Goal: Information Seeking & Learning: Check status

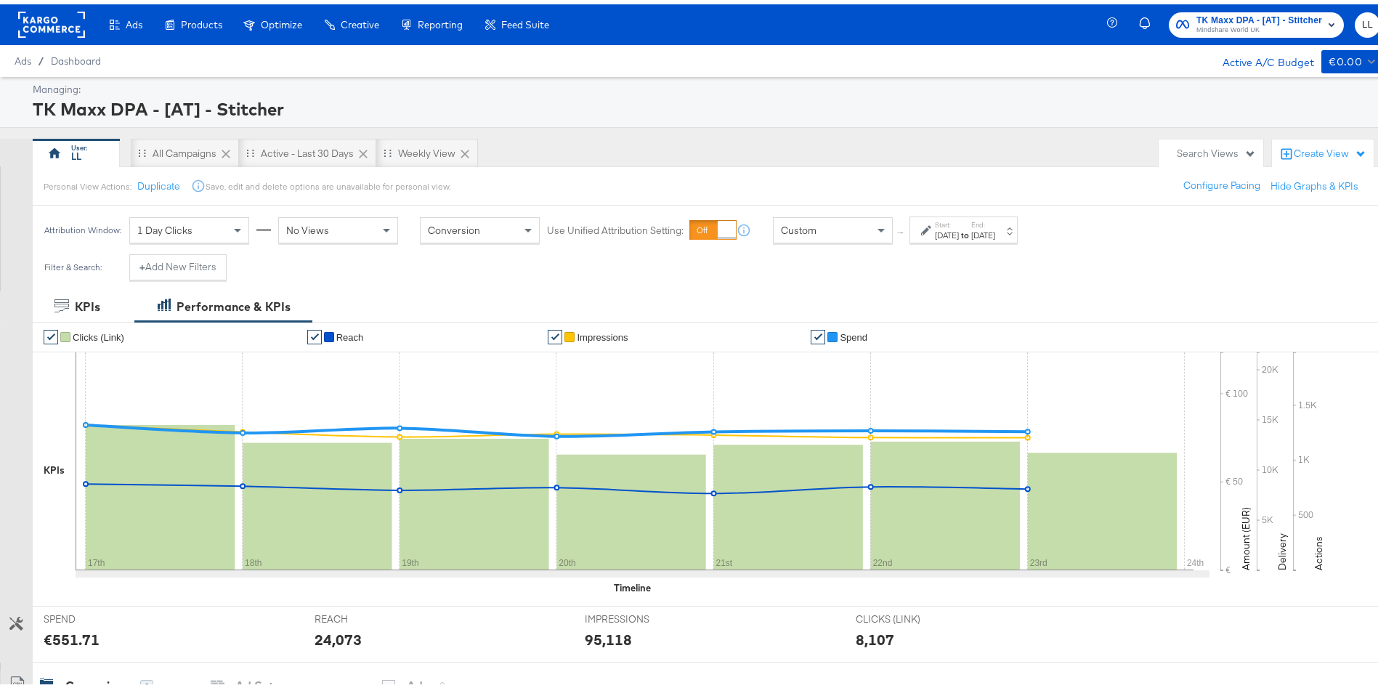
scroll to position [371, 0]
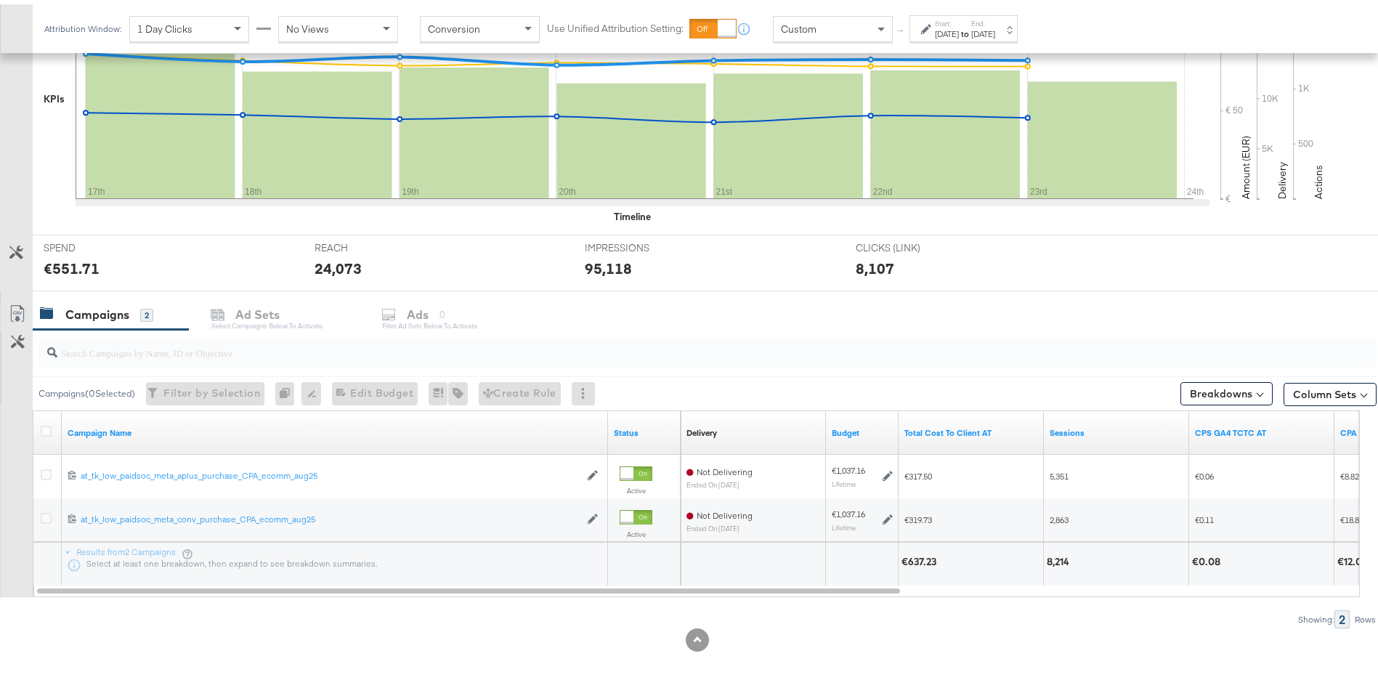
click at [971, 26] on strong "to" at bounding box center [965, 29] width 12 height 11
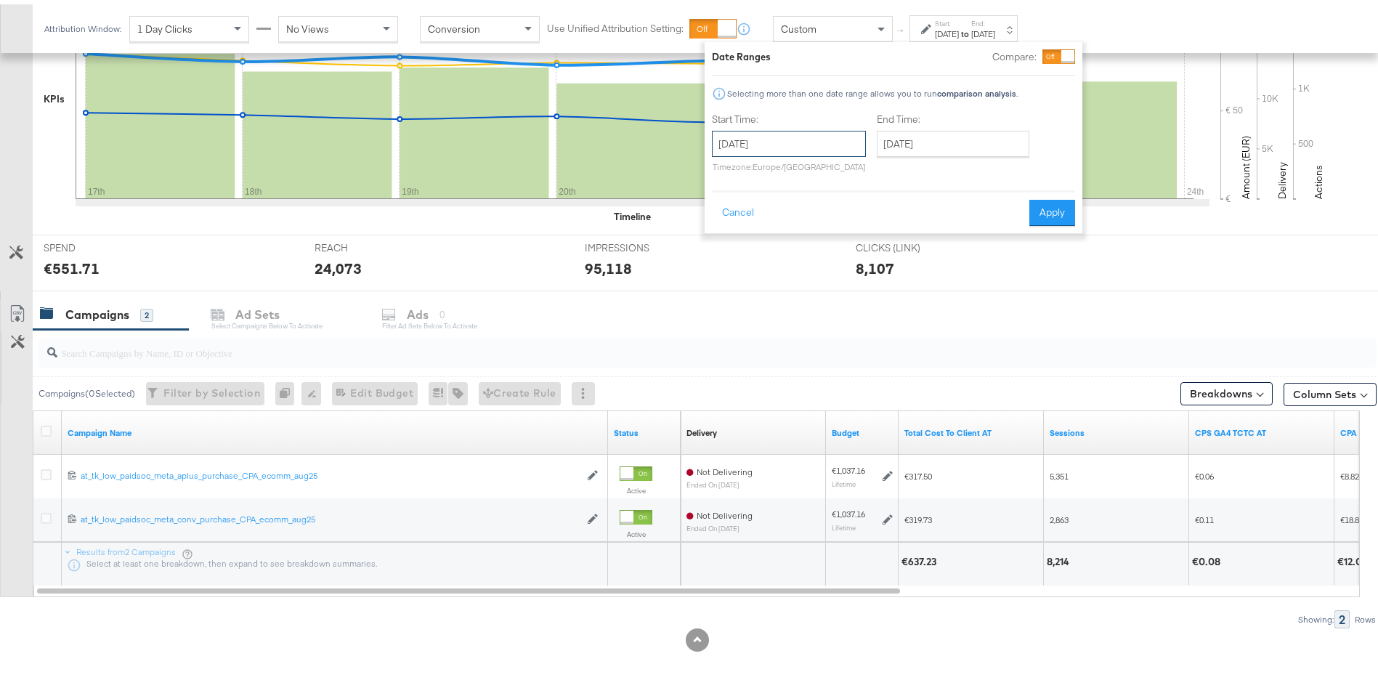
click at [746, 137] on input "August 17th 2025" at bounding box center [789, 139] width 154 height 26
click at [729, 295] on td "24" at bounding box center [728, 294] width 25 height 20
type input "[DATE]"
click at [917, 139] on input "[DATE]" at bounding box center [953, 139] width 153 height 26
click at [1047, 299] on td "30" at bounding box center [1041, 294] width 25 height 20
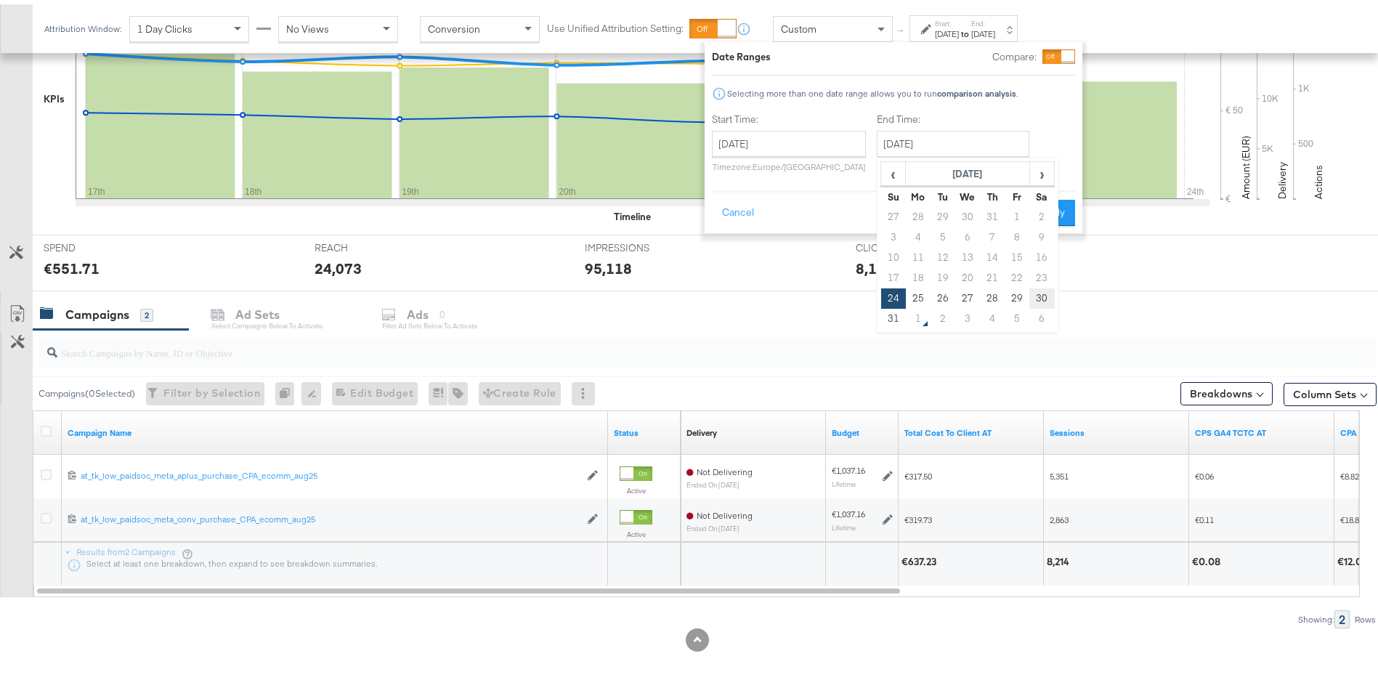
type input "[DATE]"
click at [1051, 222] on div "Date Ranges Compare: Selecting more than one date range allows you to run compa…" at bounding box center [894, 133] width 378 height 191
click at [1045, 203] on button "Apply" at bounding box center [1052, 208] width 46 height 26
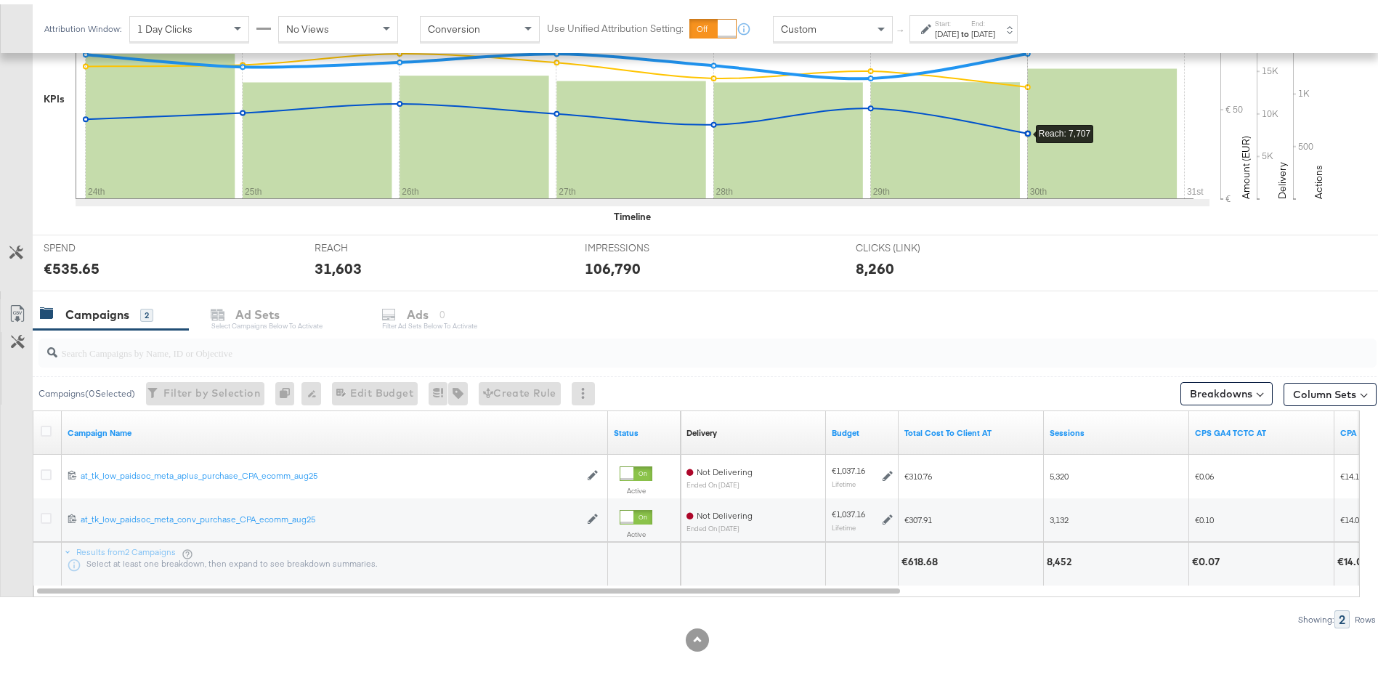
scroll to position [0, 0]
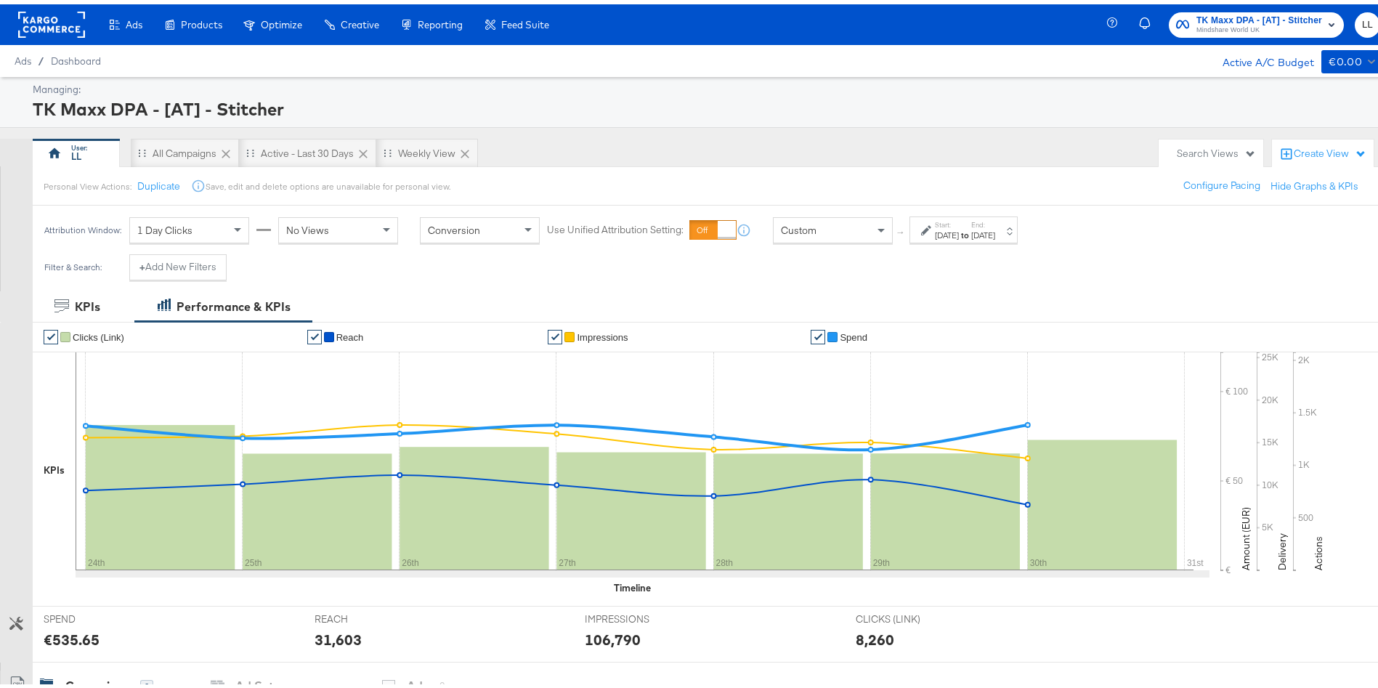
click at [938, 219] on label "Start:" at bounding box center [947, 220] width 24 height 9
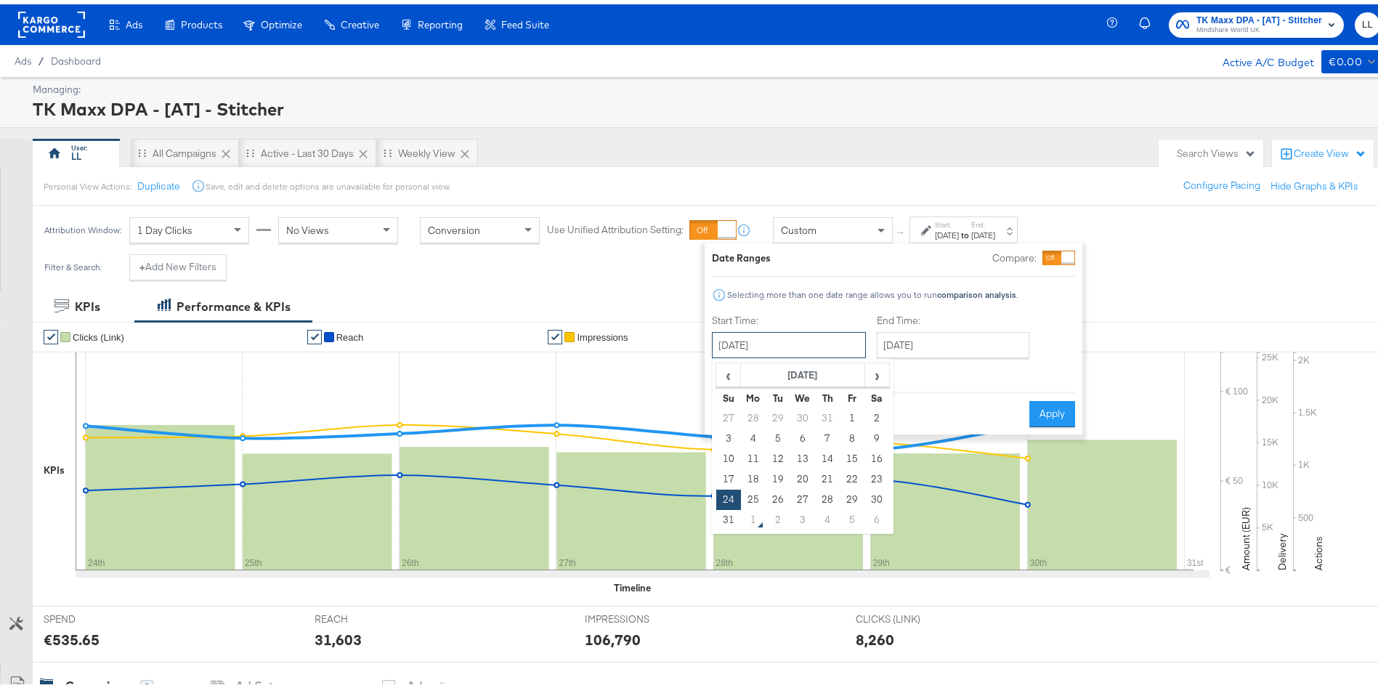
click at [780, 350] on input "[DATE]" at bounding box center [789, 341] width 154 height 26
click at [885, 169] on div "Personal View Actions: Duplicate Save, edit and delete options are unavailable …" at bounding box center [713, 181] width 1363 height 39
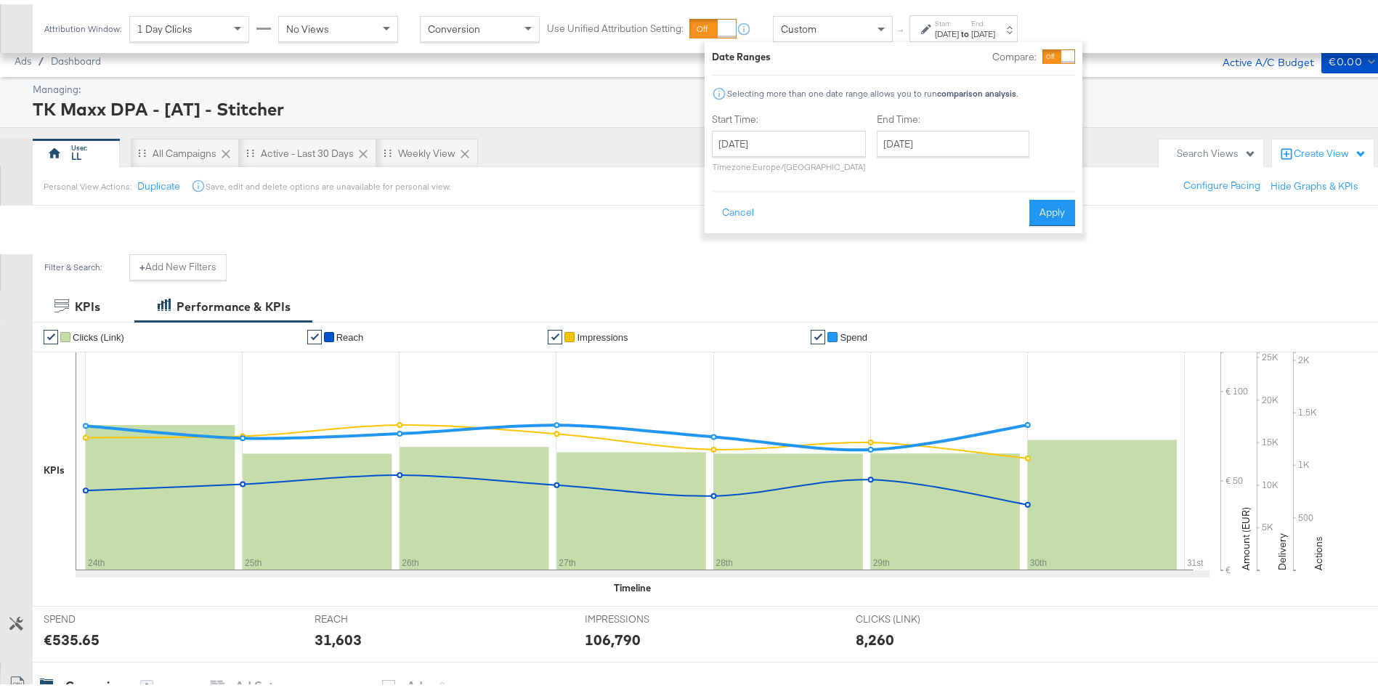
scroll to position [371, 0]
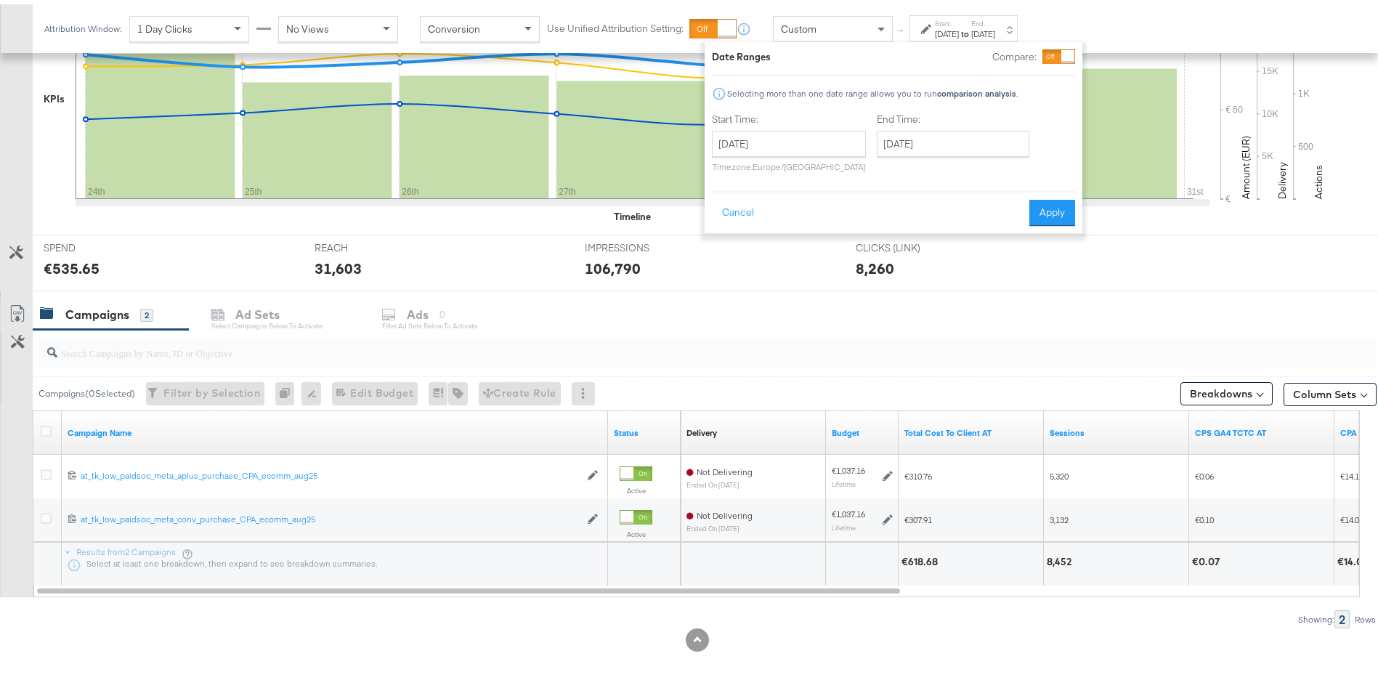
click at [742, 313] on div "Campaigns 2 Ad Sets Select Campaigns below to activate Ads 0 Filter Ad Sets bel…" at bounding box center [714, 310] width 1362 height 31
click at [1055, 216] on button "Apply" at bounding box center [1052, 208] width 46 height 26
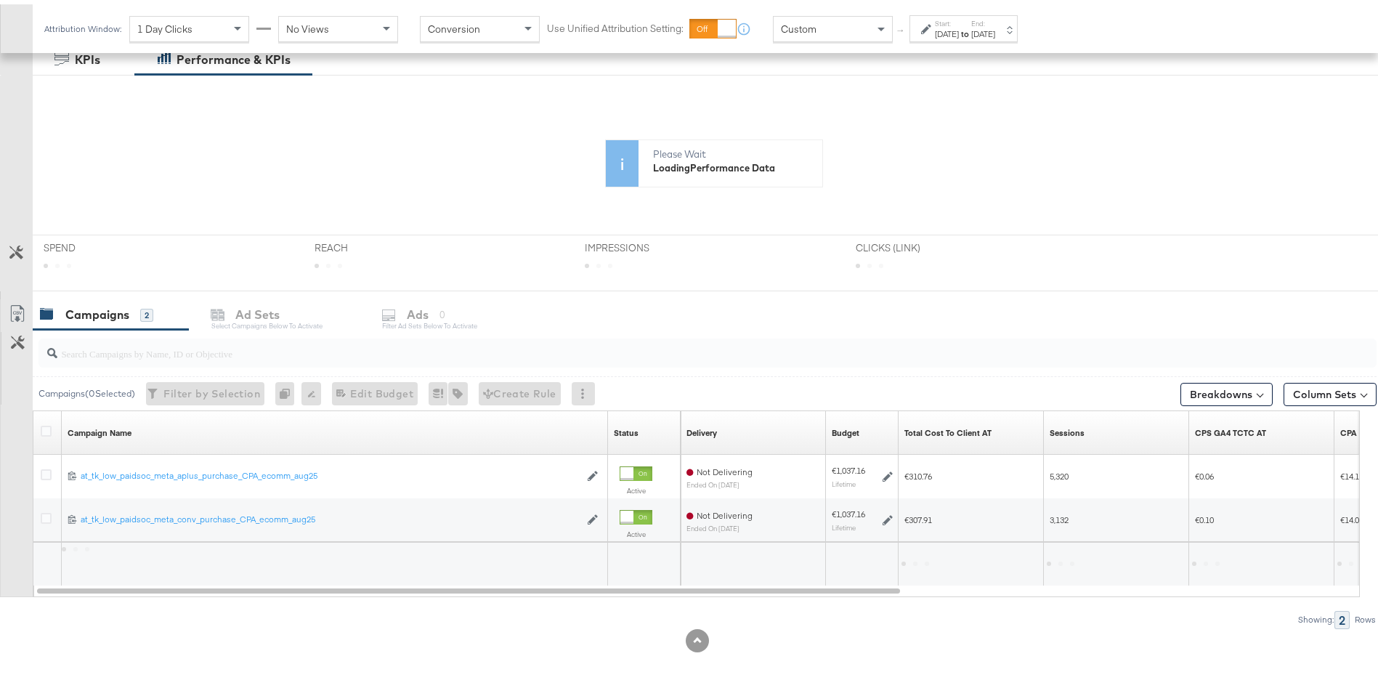
scroll to position [247, 0]
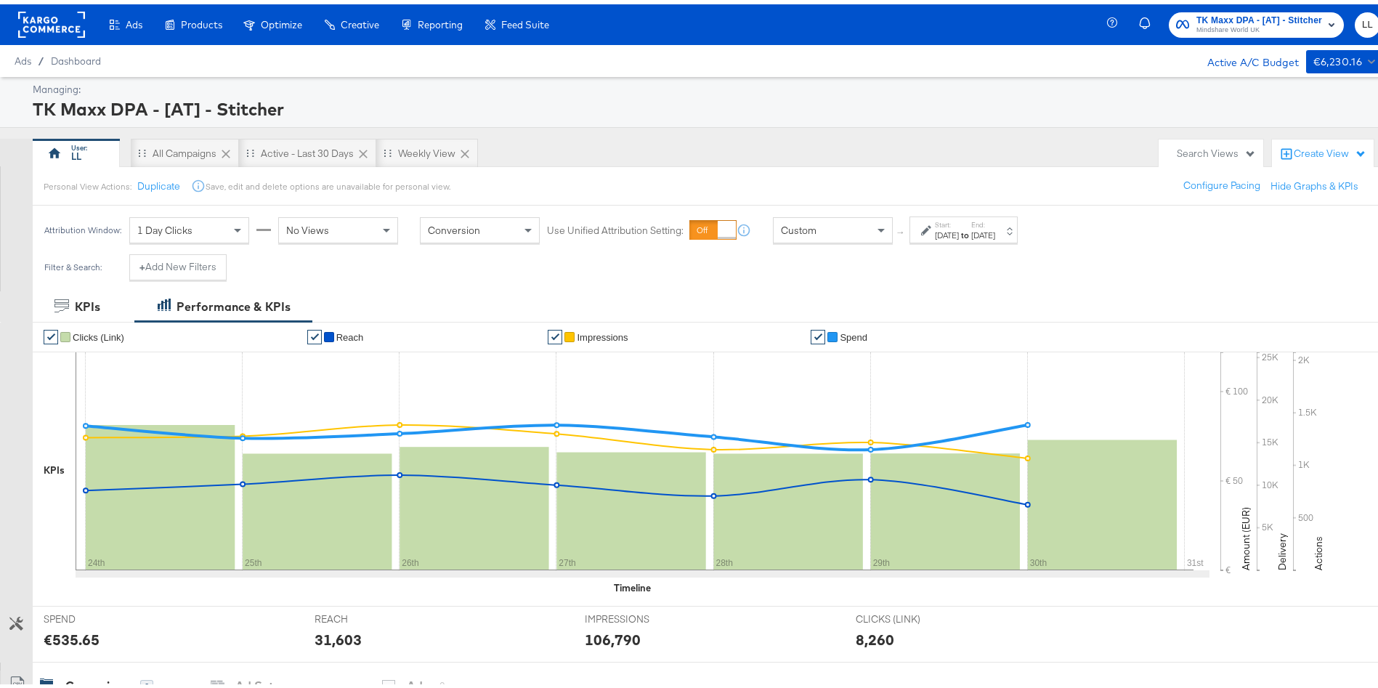
click at [959, 228] on div "[DATE]" at bounding box center [947, 231] width 24 height 12
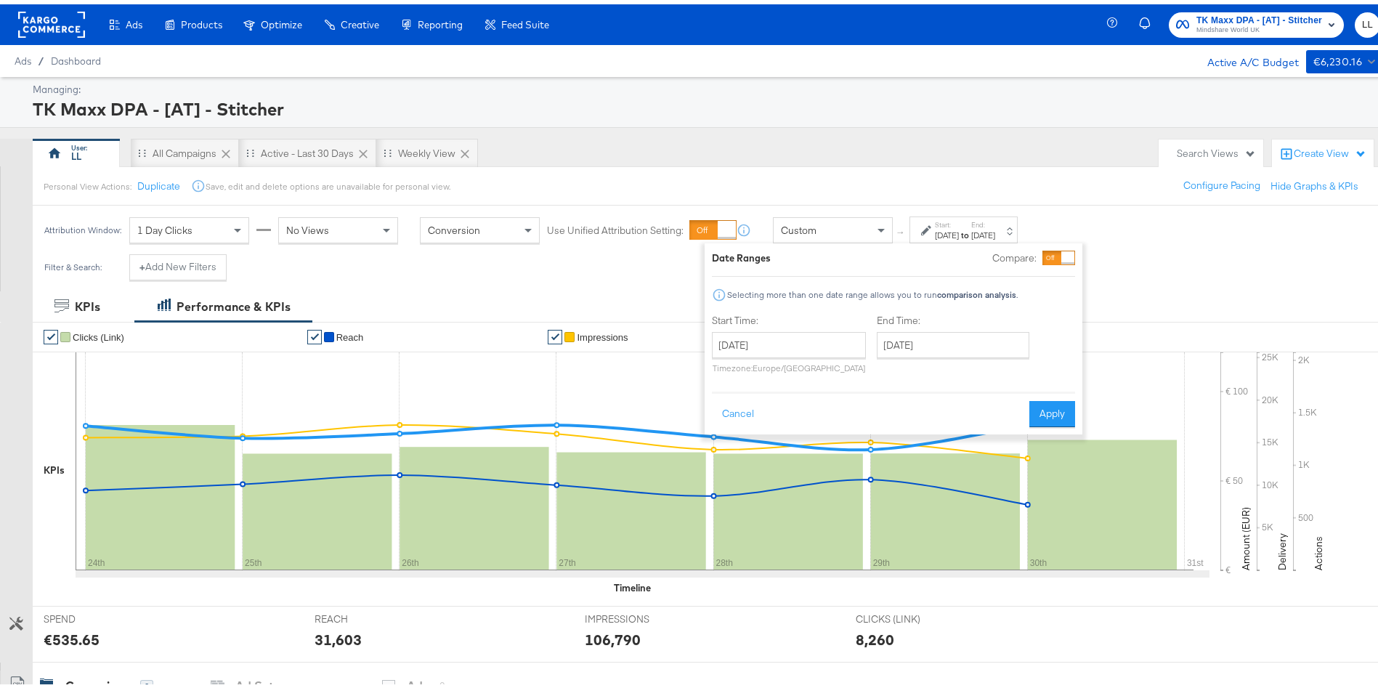
click at [953, 193] on div "Personal View Actions: Duplicate Save, edit and delete options are unavailable …" at bounding box center [713, 181] width 1363 height 39
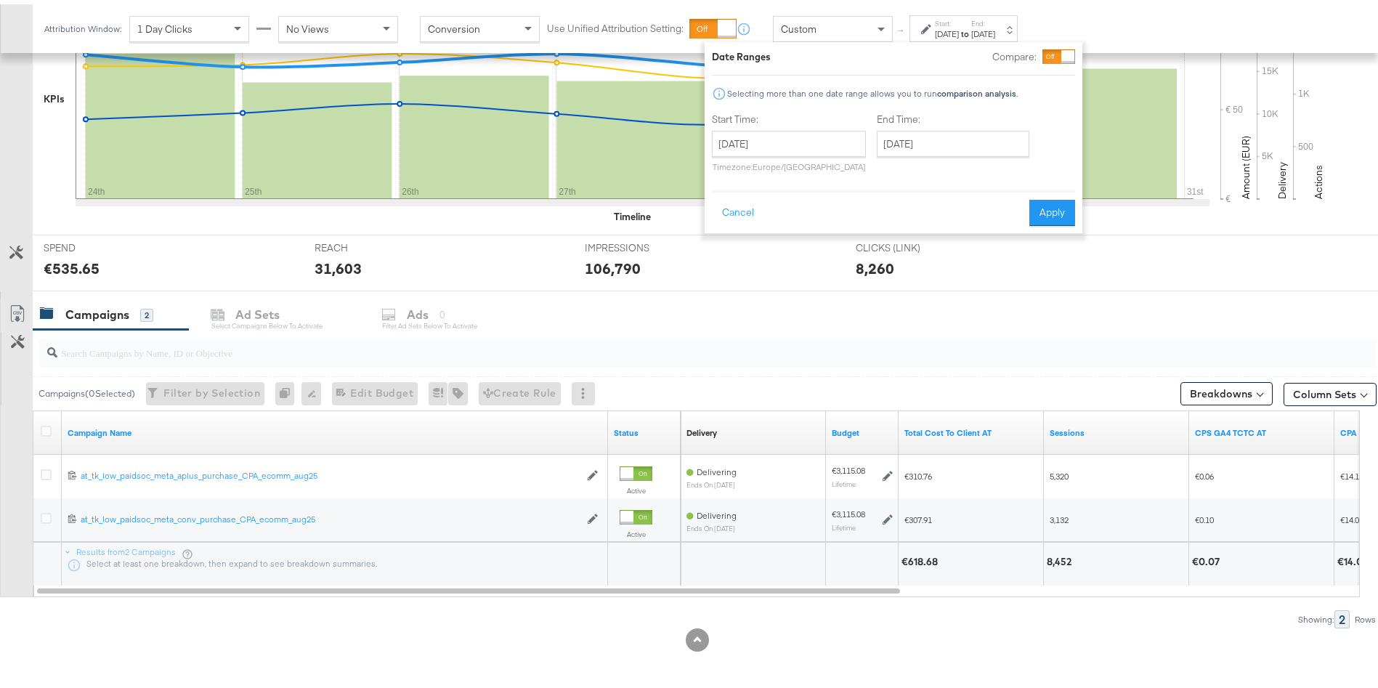
click at [737, 274] on div "IMPRESSIONS IMPRESSIONS 106,790" at bounding box center [709, 258] width 271 height 55
click at [920, 557] on div "€618.68" at bounding box center [921, 558] width 41 height 14
copy div "618.68"
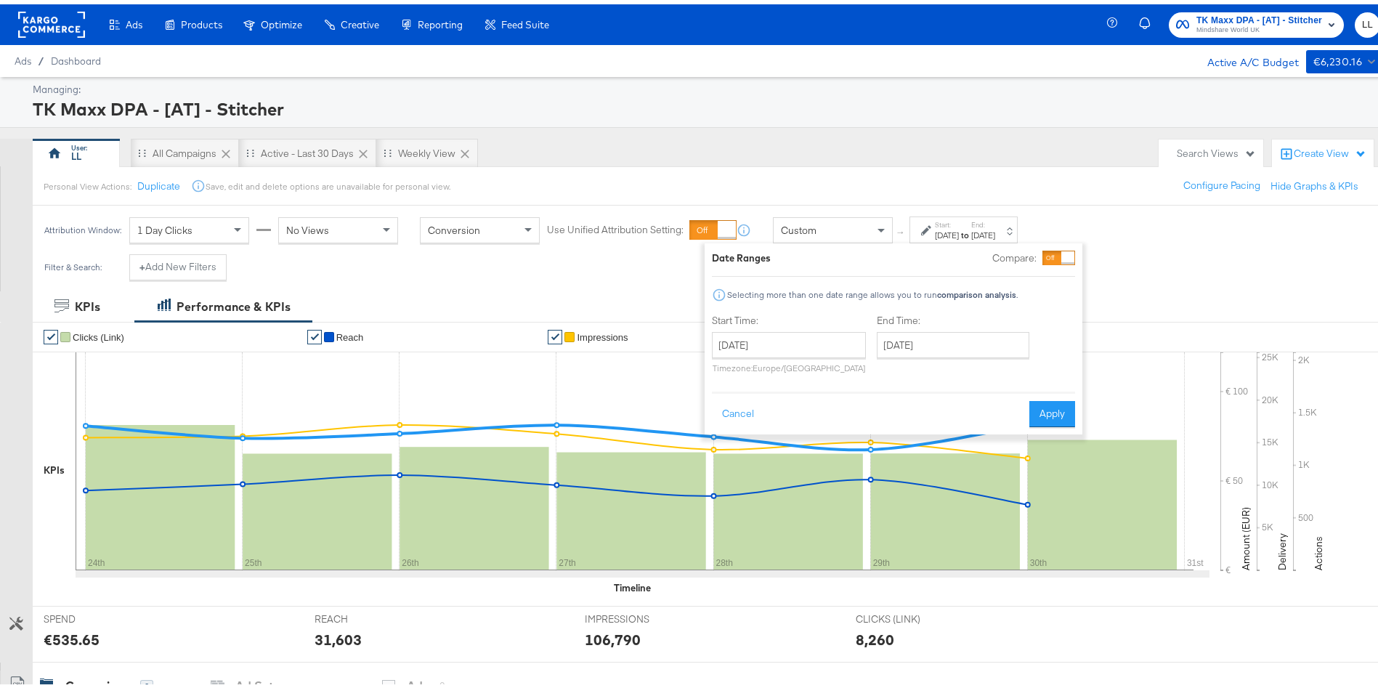
click at [1066, 110] on div "TK Maxx DPA - [AT] - Stitcher" at bounding box center [705, 104] width 1344 height 25
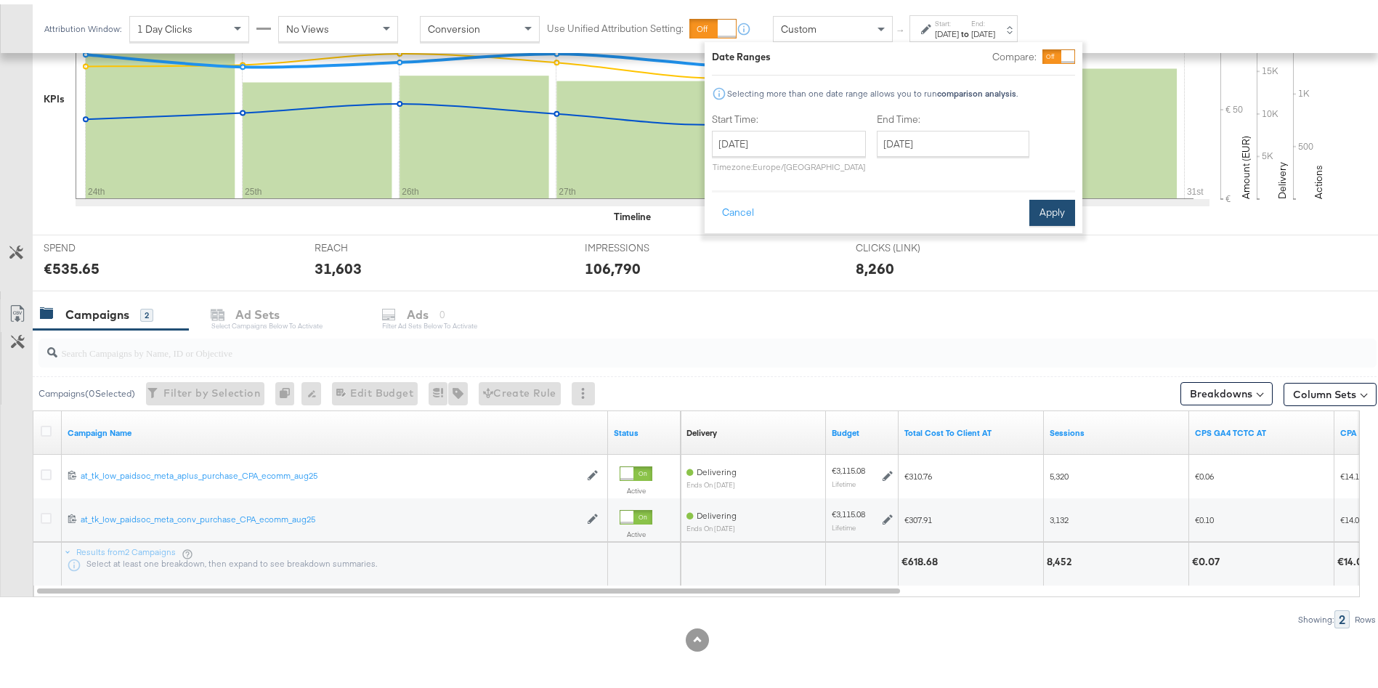
click at [1059, 198] on button "Apply" at bounding box center [1052, 208] width 46 height 26
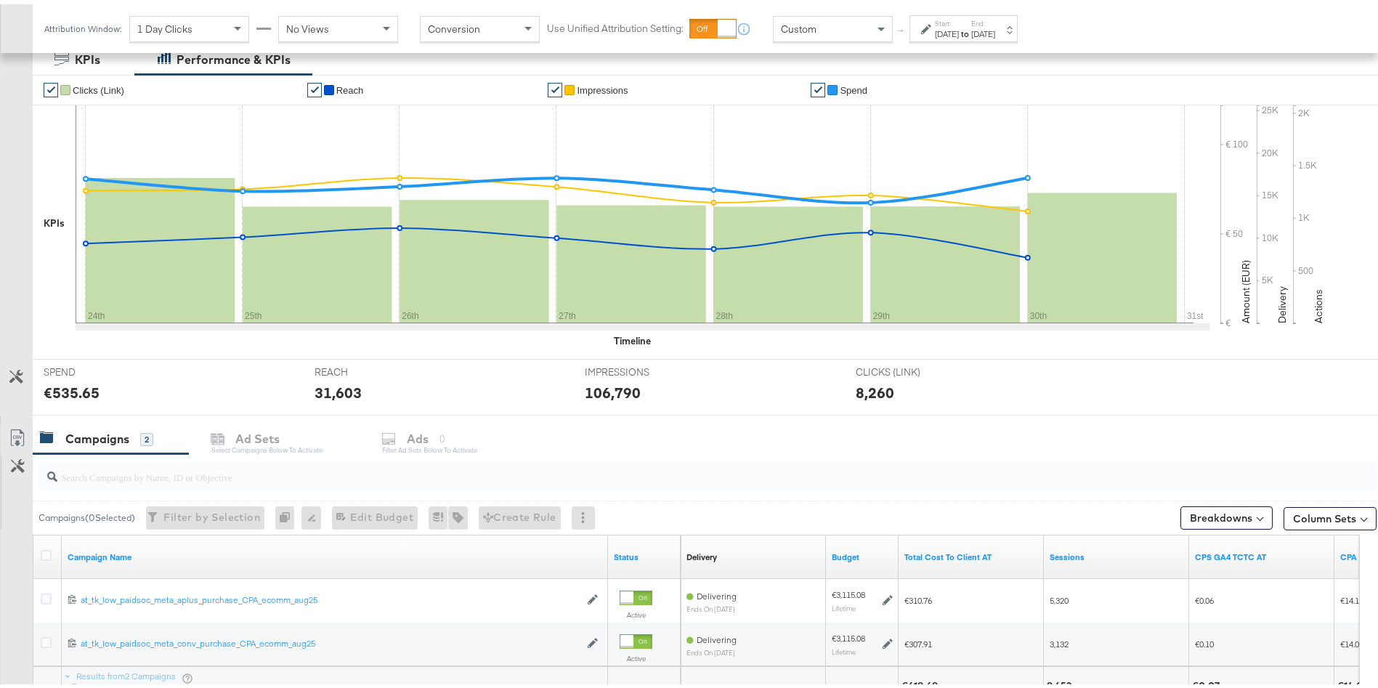
scroll to position [371, 0]
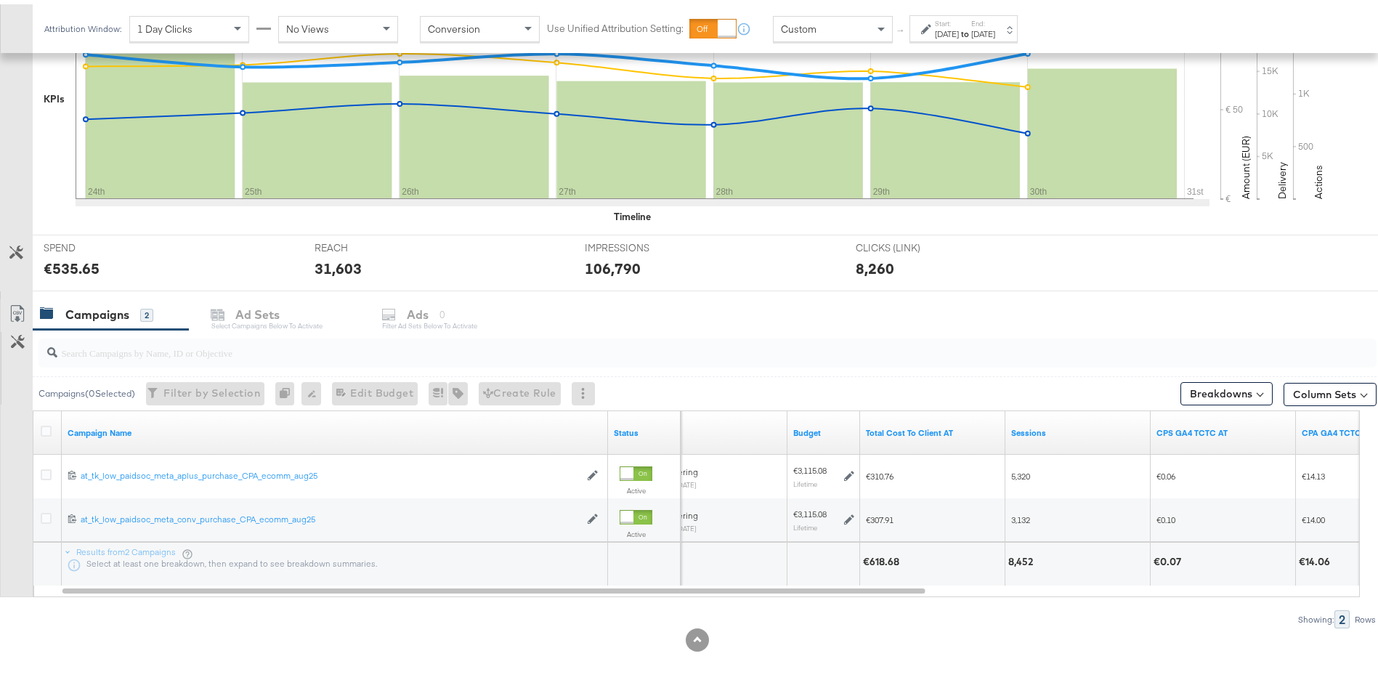
click at [883, 555] on div "€618.68" at bounding box center [883, 558] width 41 height 14
copy div "618.68"
click at [888, 554] on div "8,452" at bounding box center [883, 558] width 29 height 14
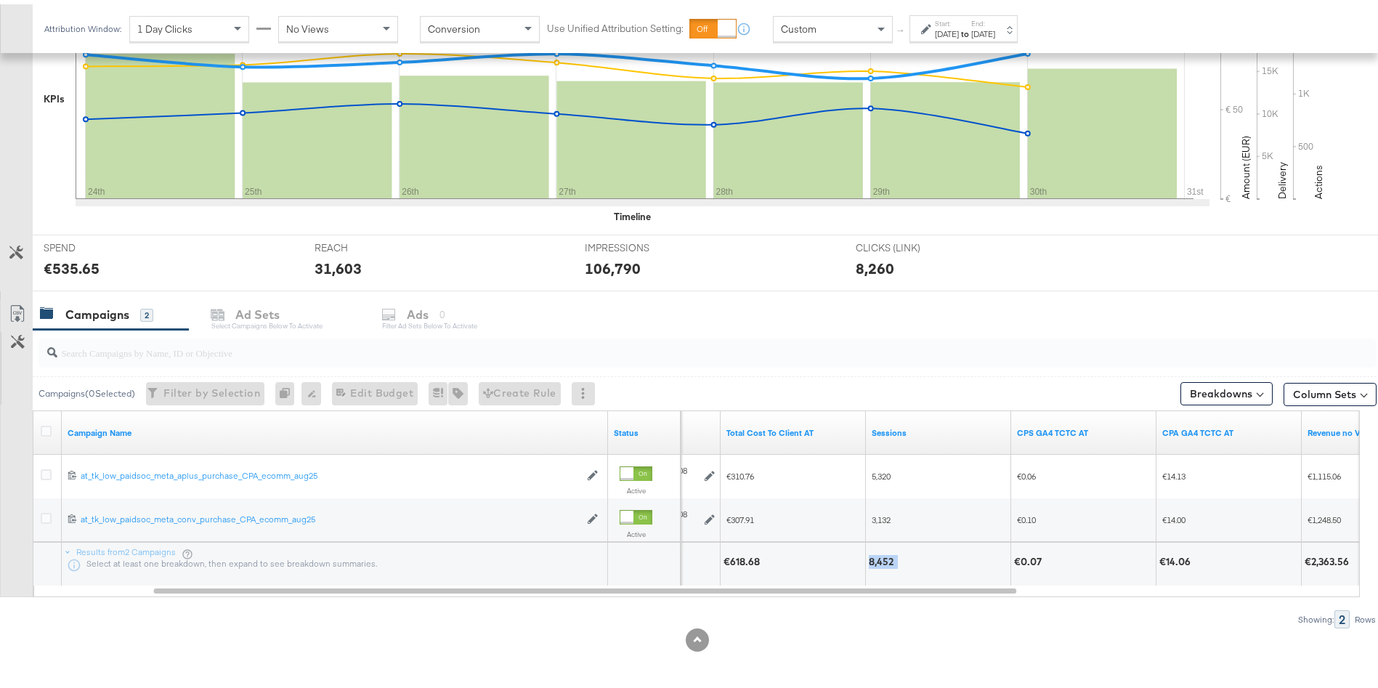
click at [888, 554] on div "8,452" at bounding box center [883, 558] width 29 height 14
copy div "8,452"
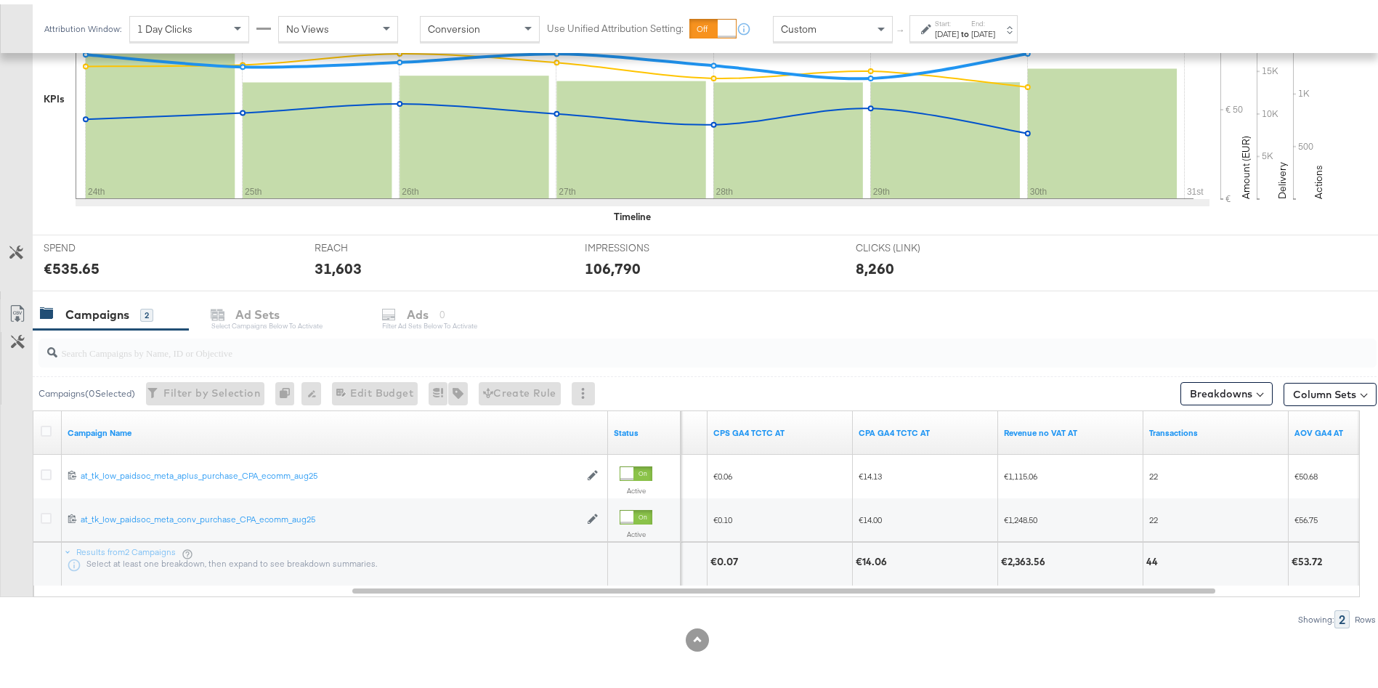
click at [1029, 559] on div "€2,363.56" at bounding box center [1025, 558] width 49 height 14
copy div "2,363.56"
click at [1299, 390] on button "Column Sets" at bounding box center [1329, 389] width 93 height 23
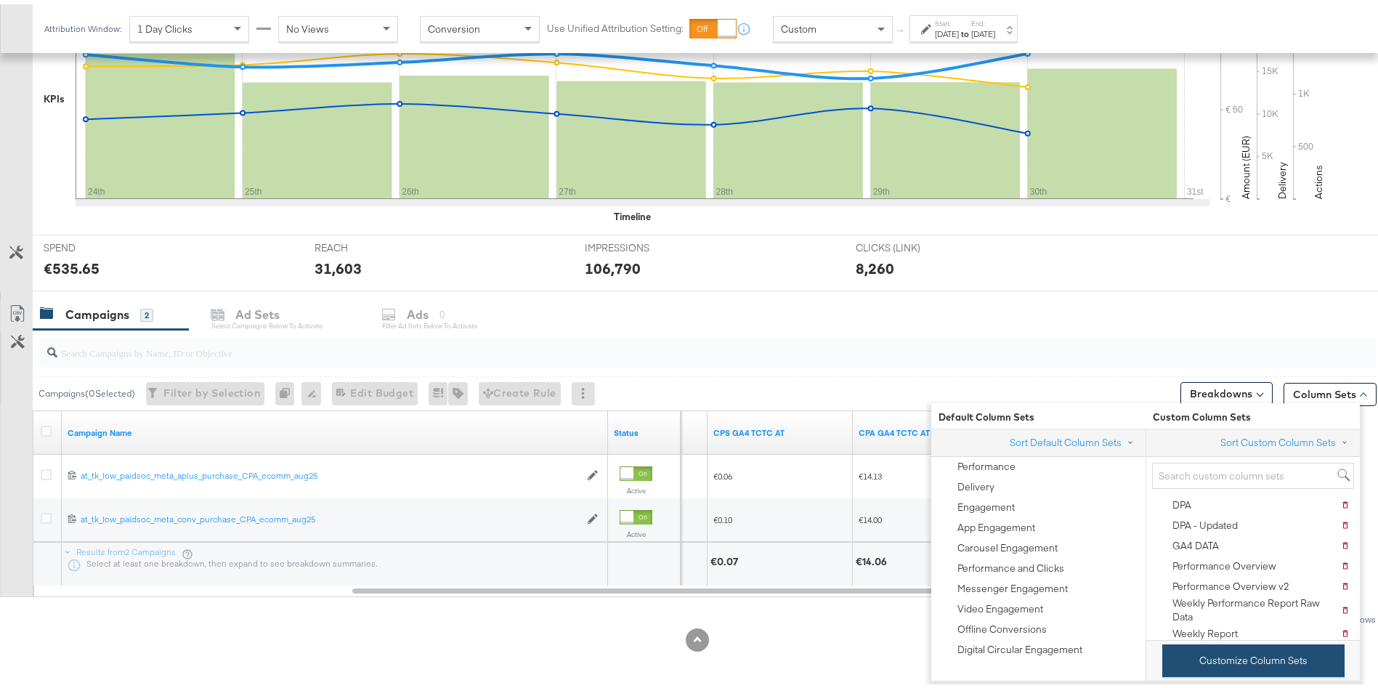
click at [1236, 659] on button "Customize Column Sets" at bounding box center [1253, 656] width 182 height 33
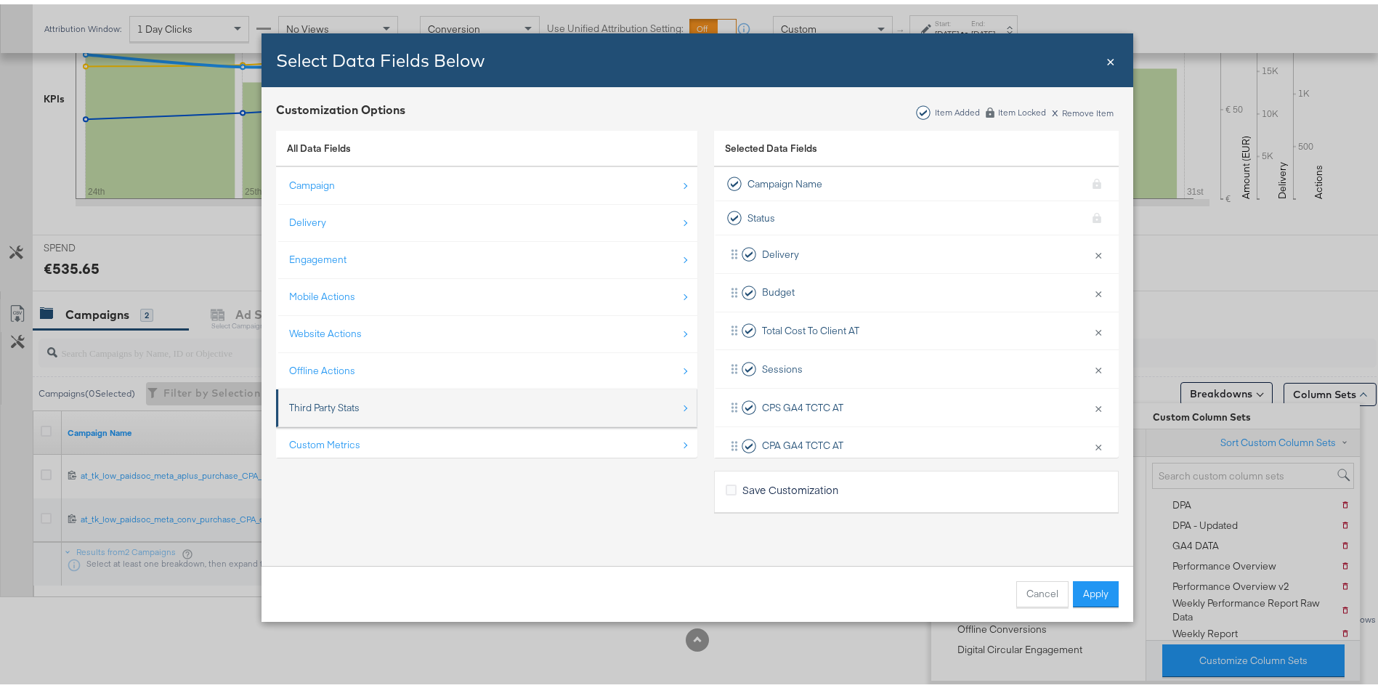
scroll to position [21, 0]
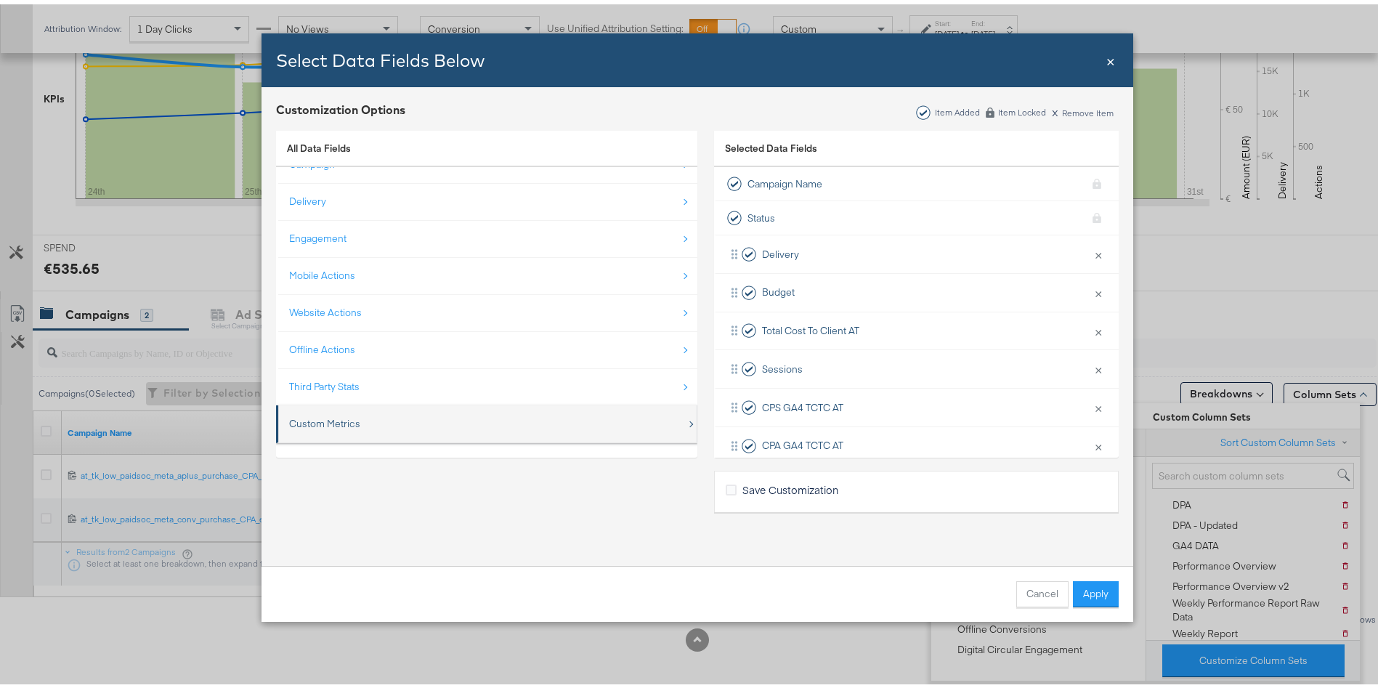
click at [314, 414] on div "Custom Metrics" at bounding box center [324, 420] width 71 height 14
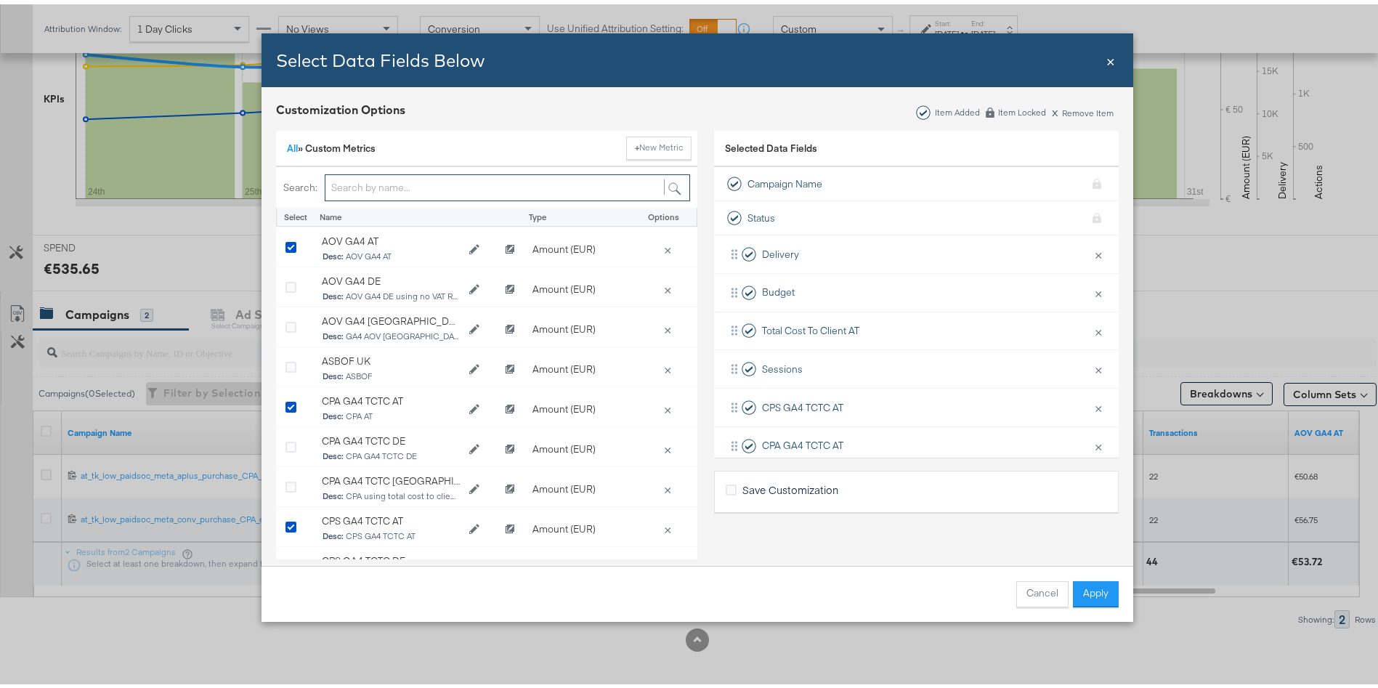
click at [392, 176] on input "Bulk Add Locations Modal" at bounding box center [507, 183] width 365 height 27
type input "revenue"
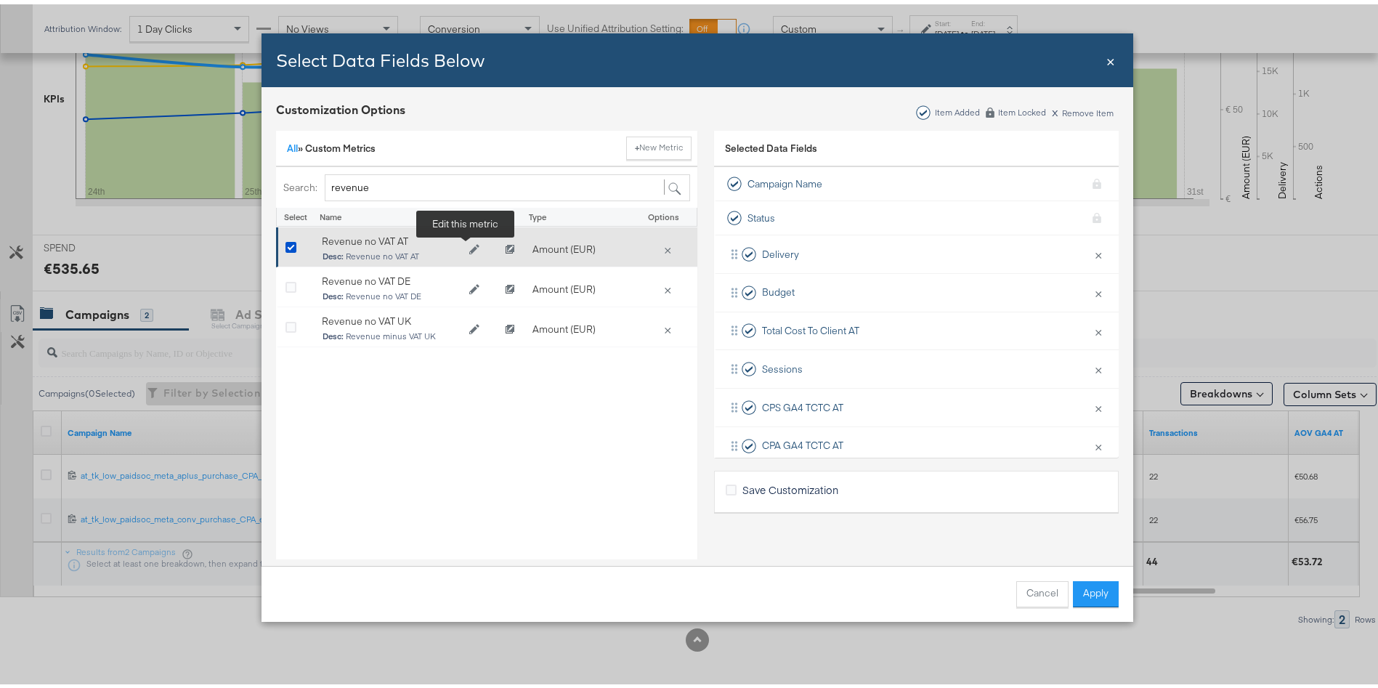
click at [469, 240] on icon "Edit Revenue no VAT AT" at bounding box center [474, 245] width 10 height 10
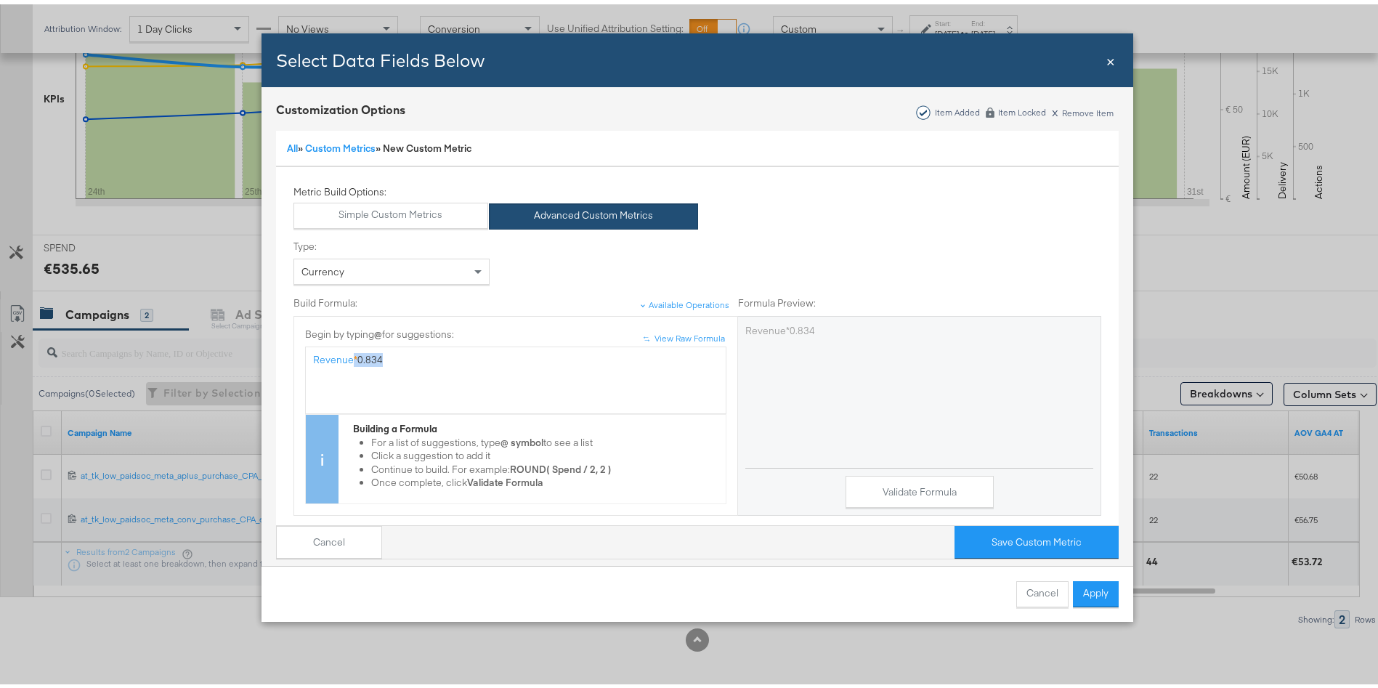
drag, startPoint x: 389, startPoint y: 354, endPoint x: 341, endPoint y: 355, distance: 47.9
click at [341, 355] on div "Revenue * 0.834" at bounding box center [515, 356] width 405 height 14
copy div "* 0.834"
click at [1106, 60] on span "×" at bounding box center [1110, 56] width 9 height 20
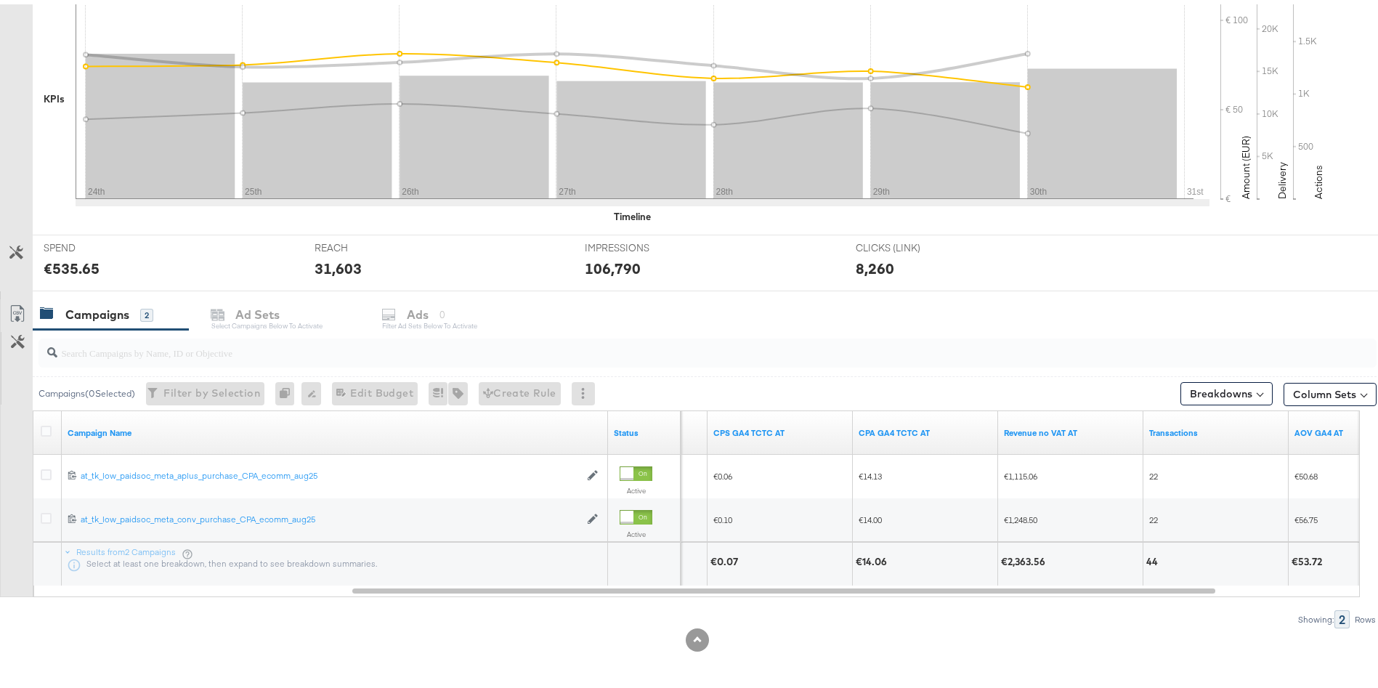
scroll to position [0, 0]
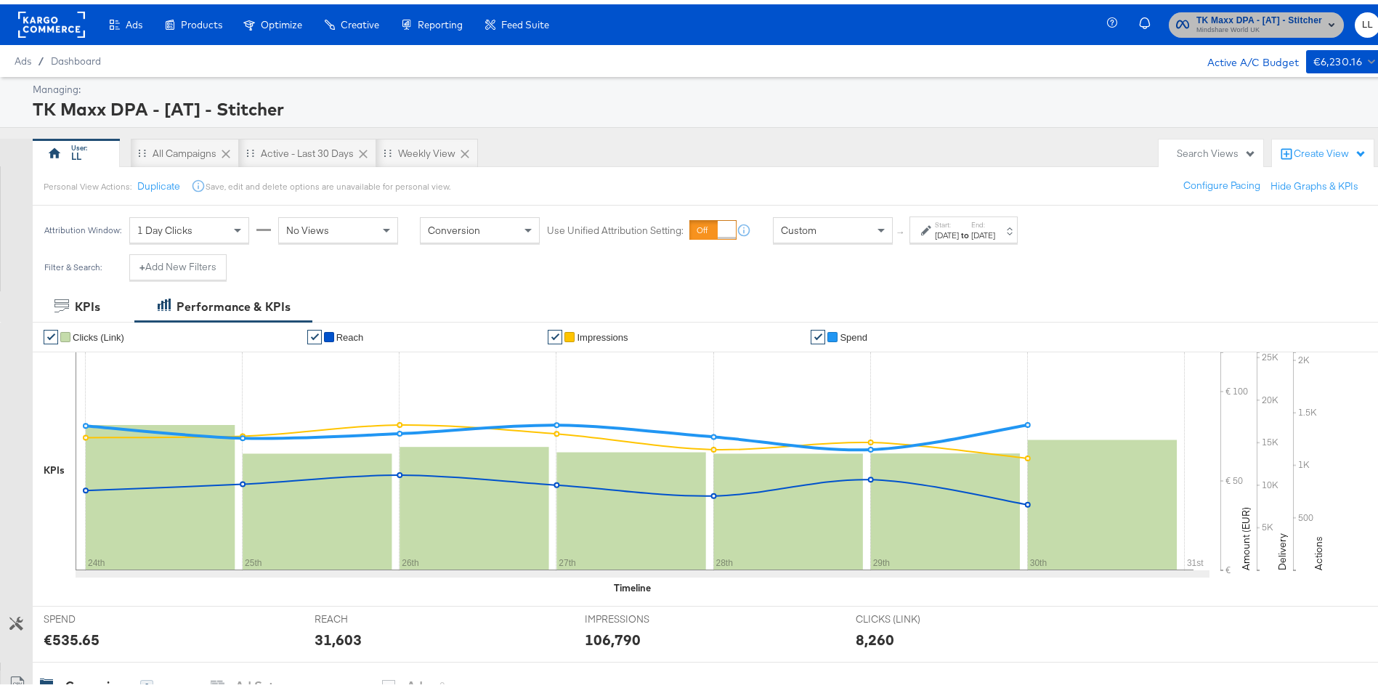
click at [1234, 25] on span "Mindshare World UK" at bounding box center [1259, 26] width 126 height 12
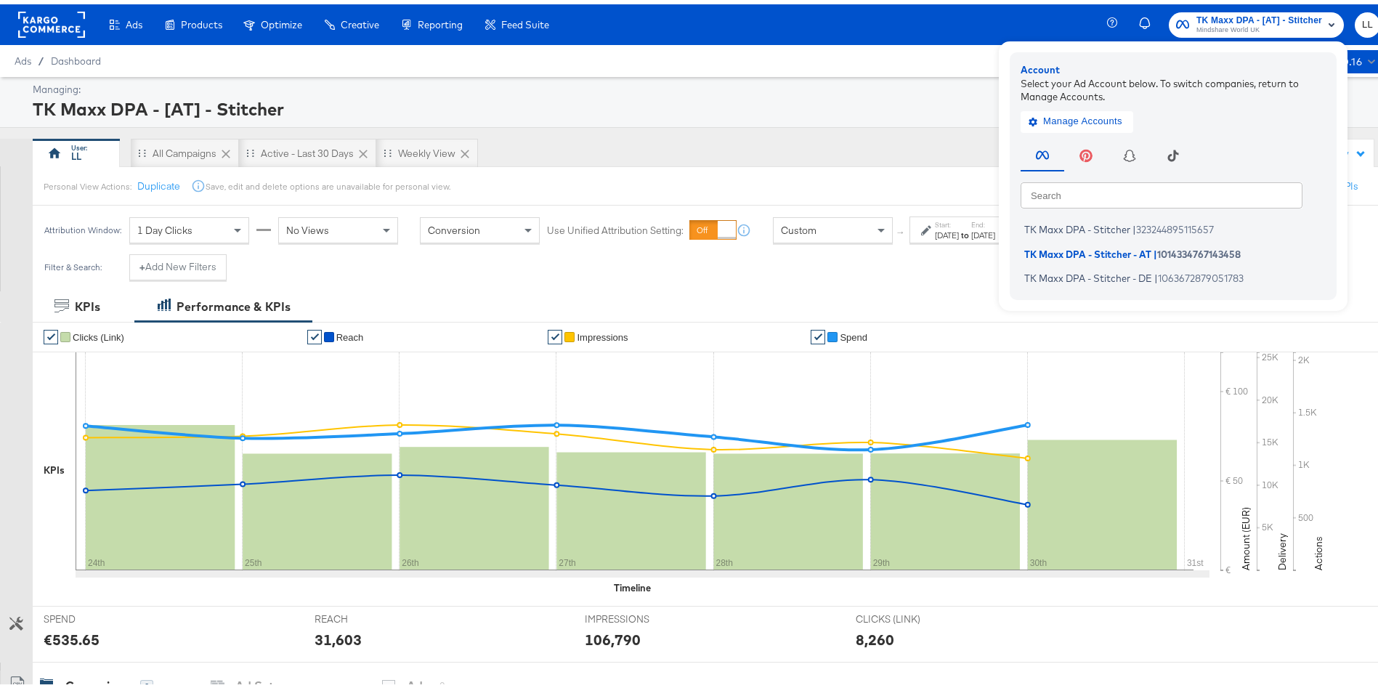
click at [52, 21] on rect at bounding box center [51, 20] width 67 height 26
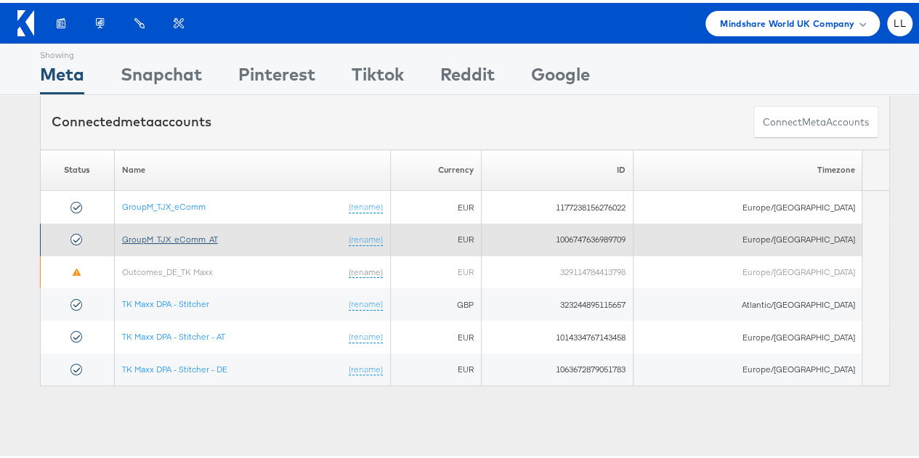
click at [187, 235] on link "GroupM_TJX_eComm_AT" at bounding box center [170, 236] width 96 height 11
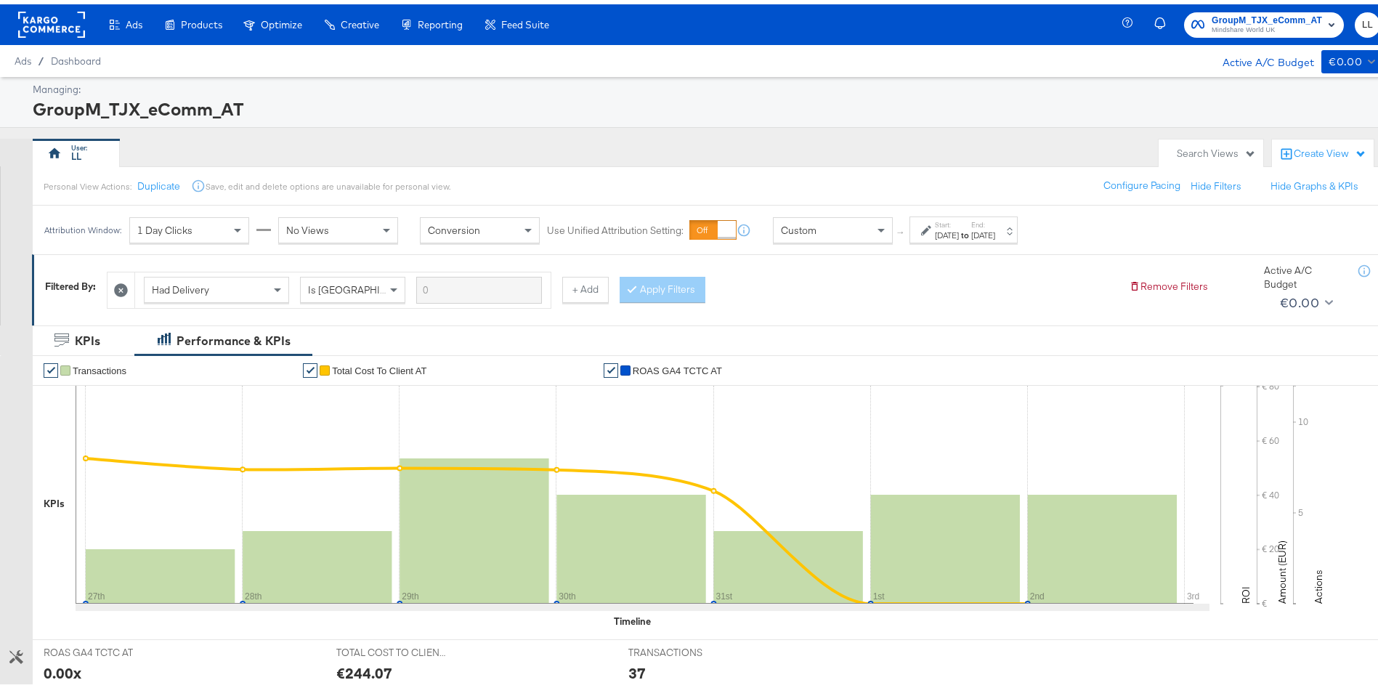
click at [959, 222] on label "Start:" at bounding box center [947, 220] width 24 height 9
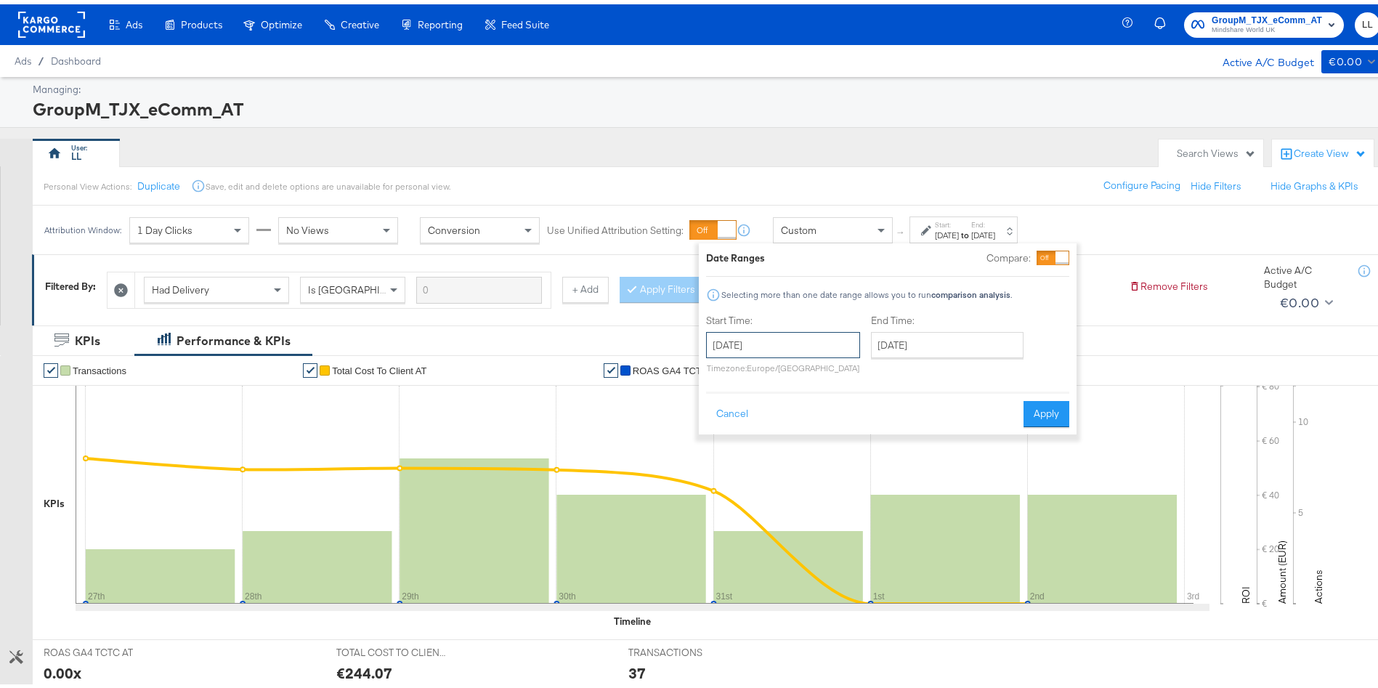
click at [766, 336] on input "July 27th 2025" at bounding box center [783, 341] width 154 height 26
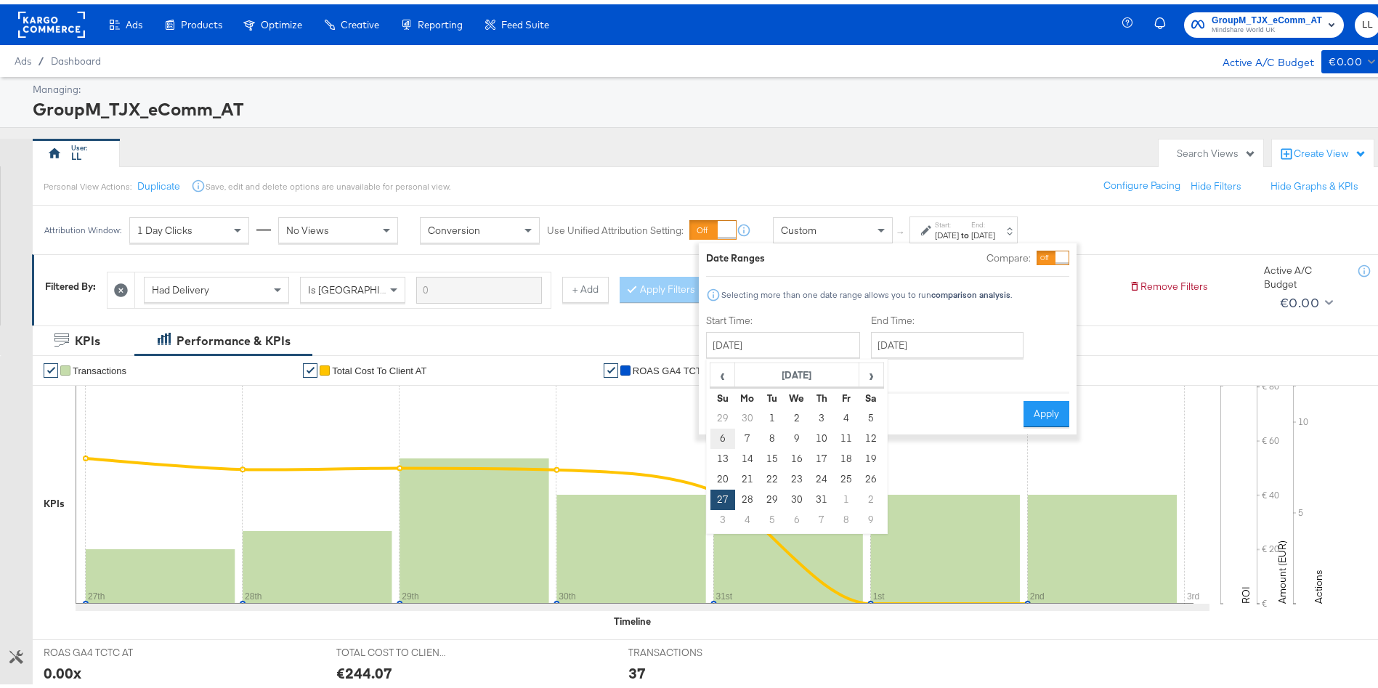
click at [726, 426] on td "6" at bounding box center [722, 434] width 25 height 20
type input "July 6th 2025"
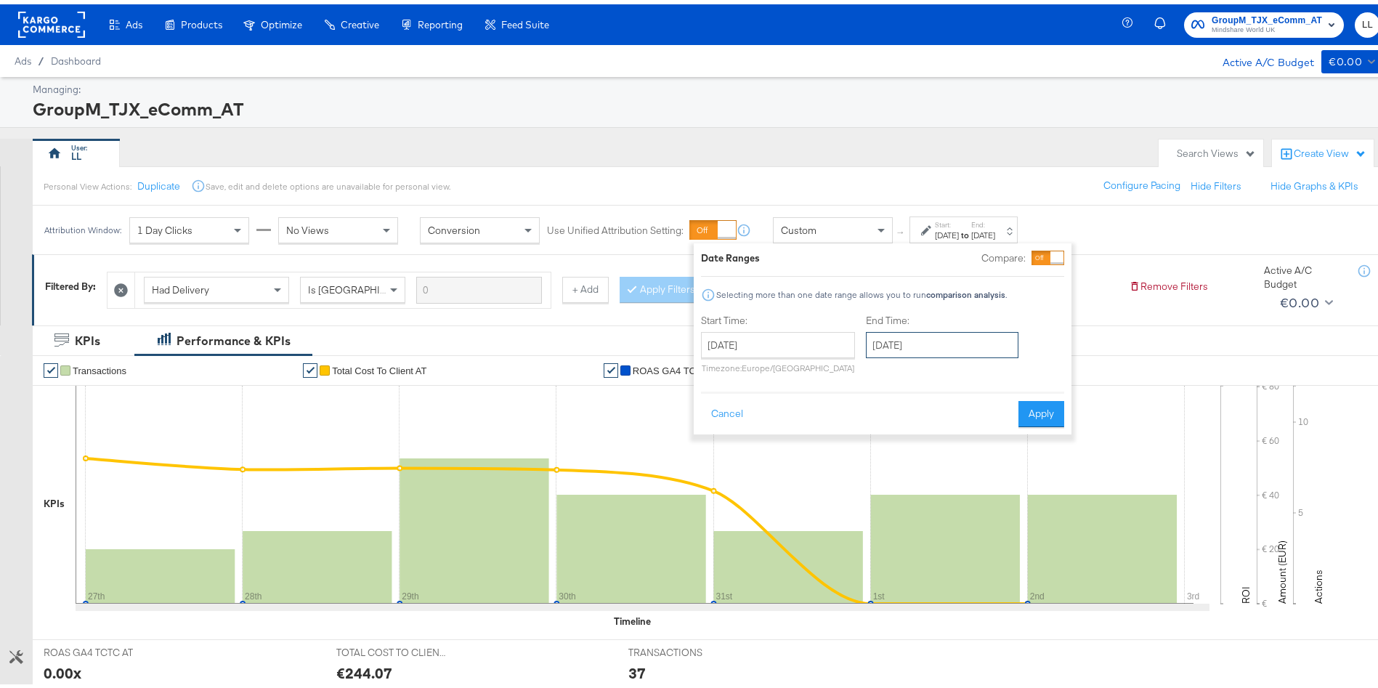
click at [961, 331] on input "August 2nd 2025" at bounding box center [942, 341] width 153 height 26
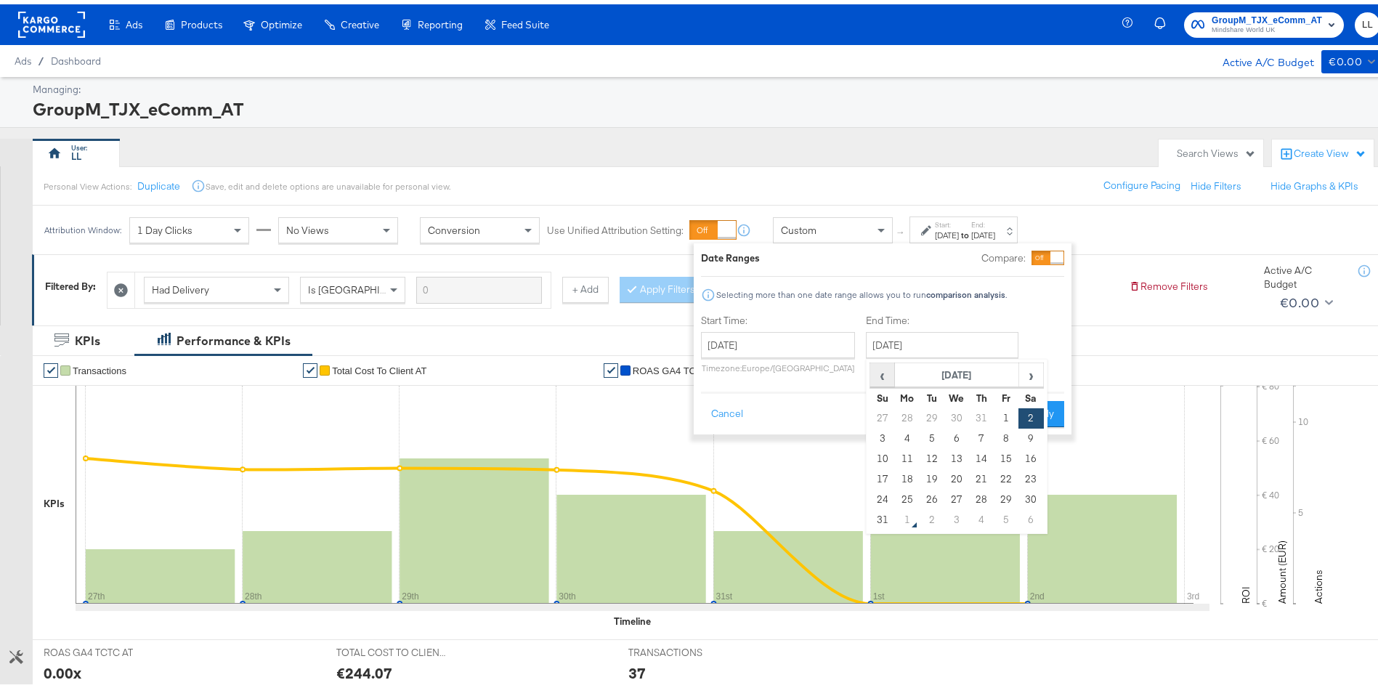
click at [877, 368] on span "‹" at bounding box center [882, 371] width 23 height 22
click at [1029, 436] on td "12" at bounding box center [1030, 434] width 25 height 20
type input "July 12th 2025"
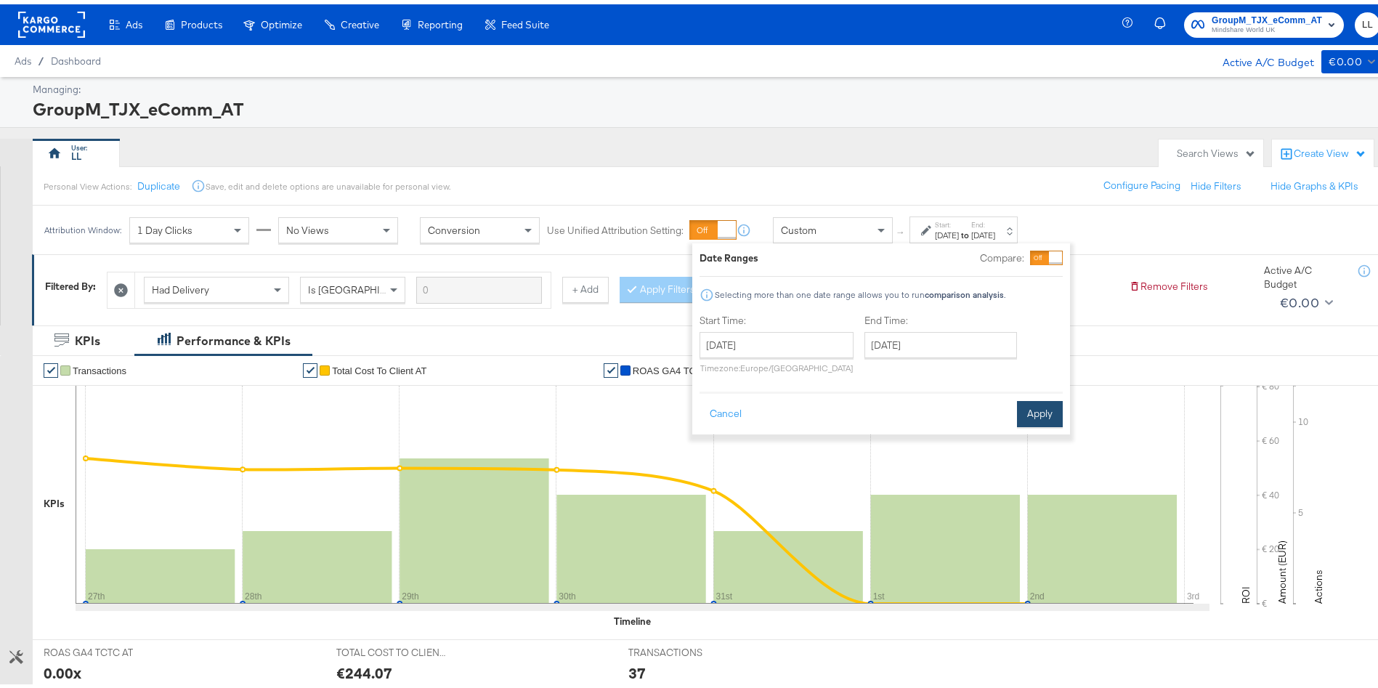
click at [1037, 415] on button "Apply" at bounding box center [1040, 410] width 46 height 26
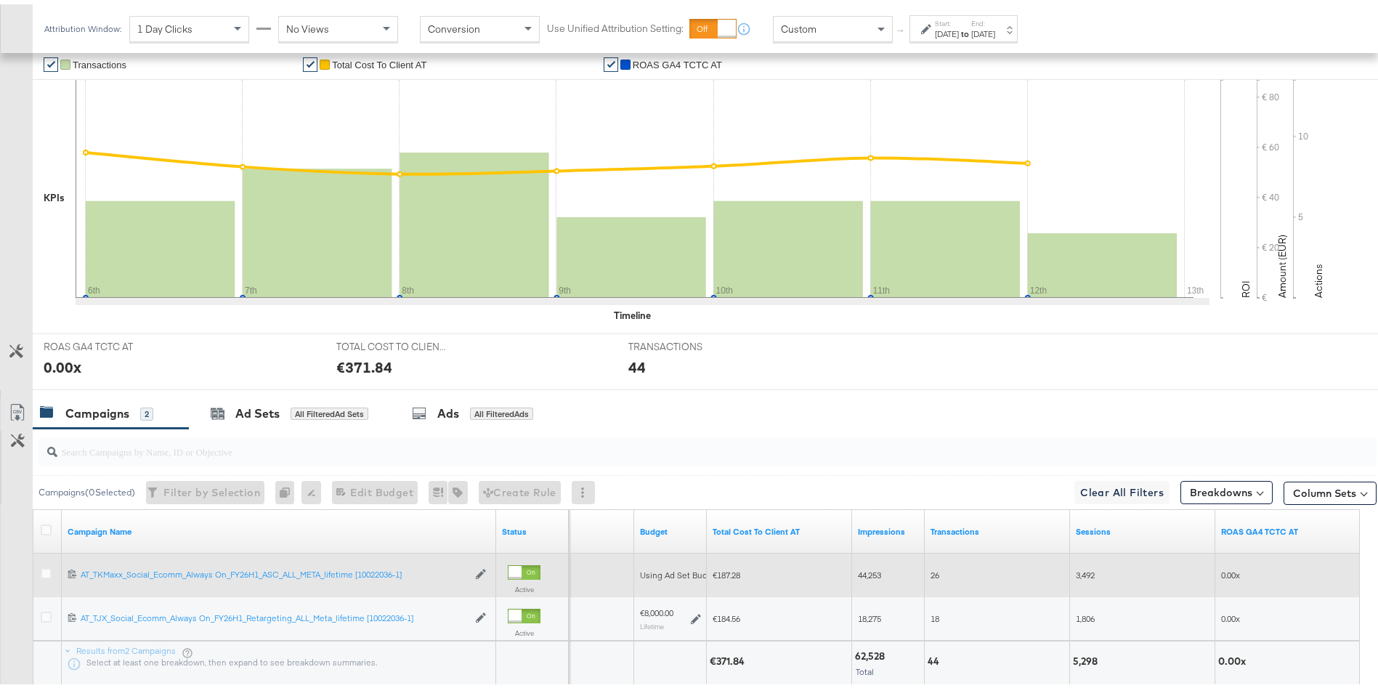
scroll to position [405, 0]
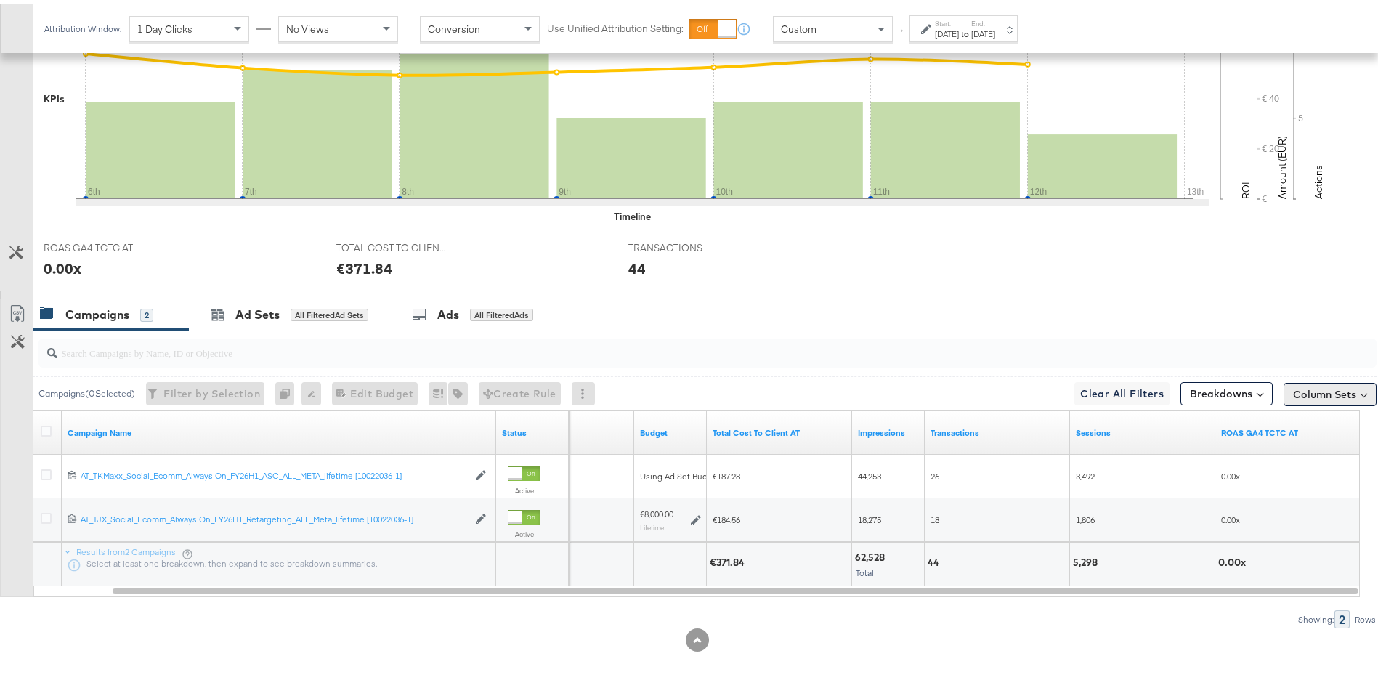
click at [1321, 394] on button "Column Sets" at bounding box center [1329, 389] width 93 height 23
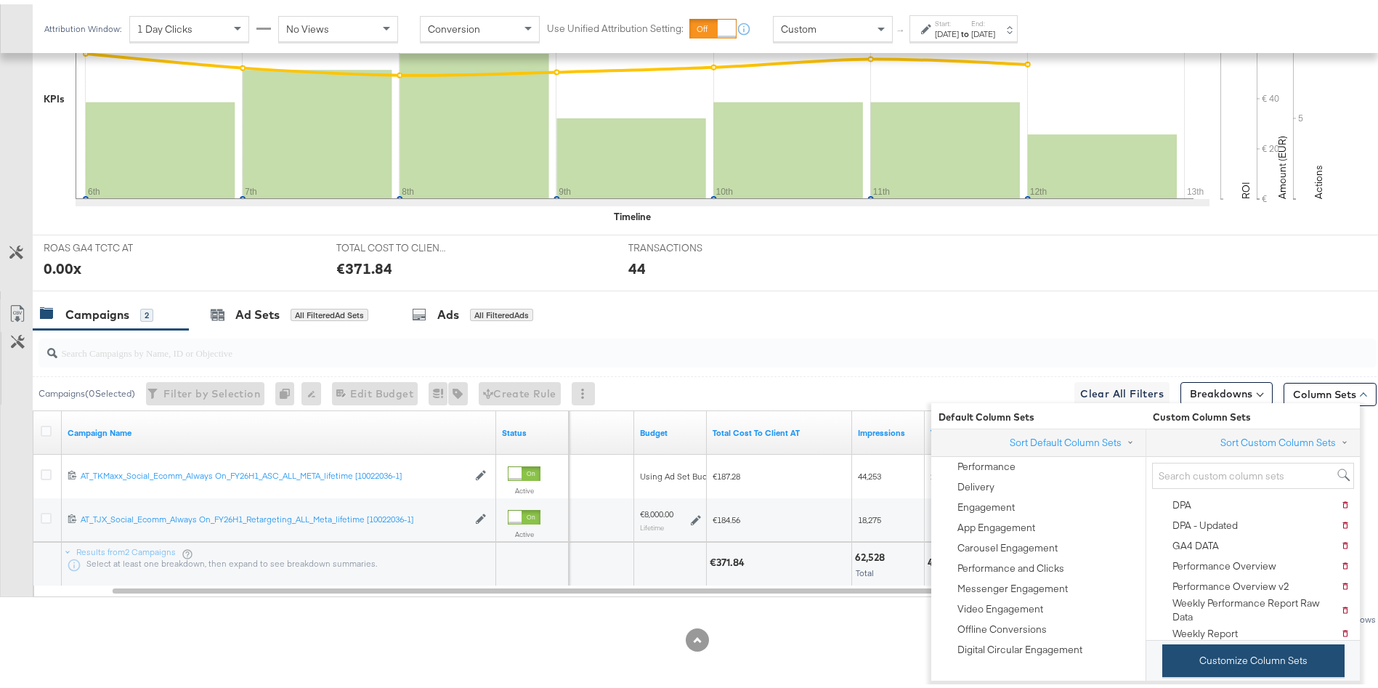
click at [1252, 646] on button "Customize Column Sets" at bounding box center [1253, 656] width 182 height 33
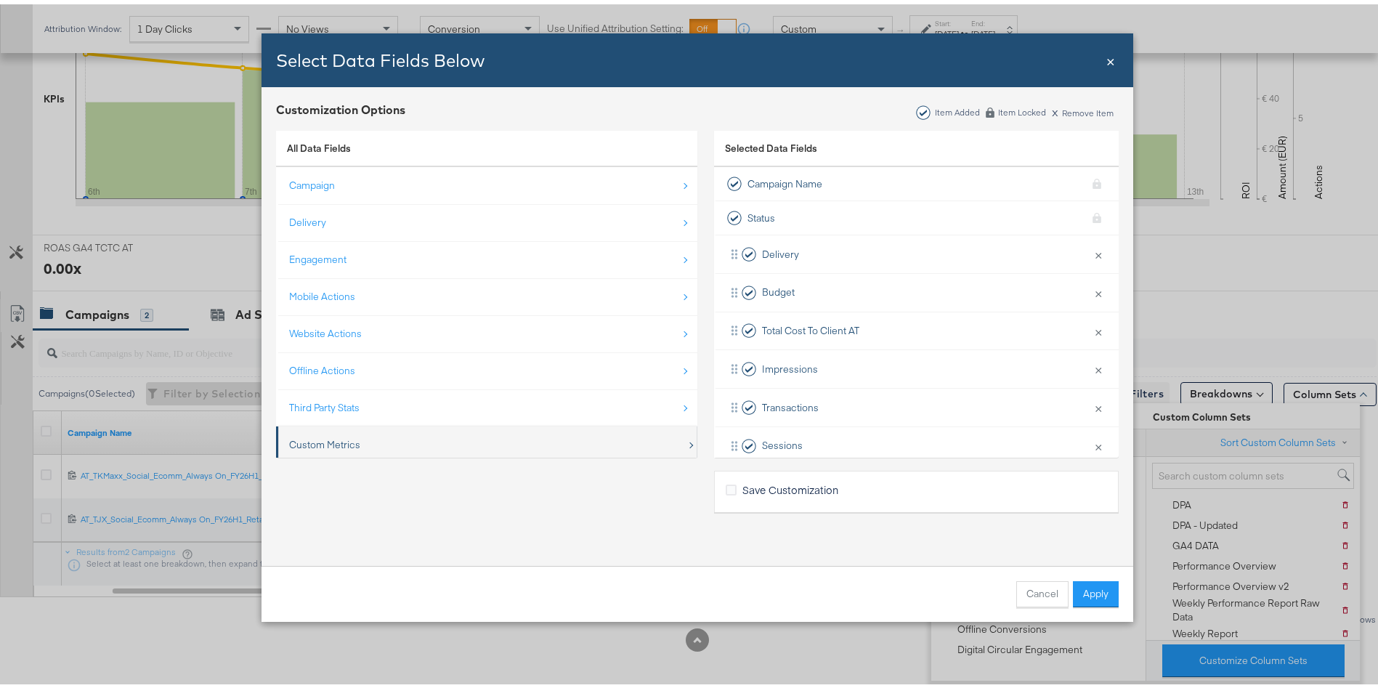
click at [324, 444] on div "Custom Metrics" at bounding box center [324, 441] width 71 height 14
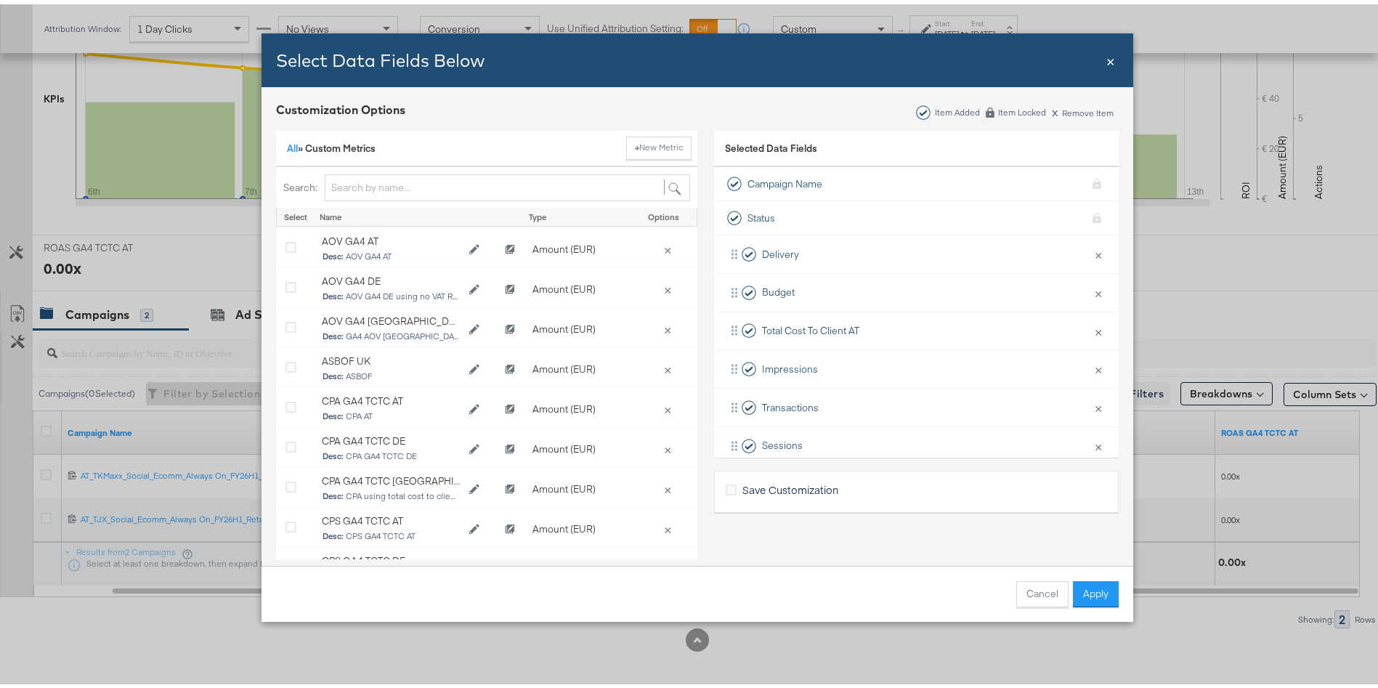
click at [376, 169] on div "Search:" at bounding box center [486, 183] width 421 height 41
click at [333, 188] on input "Bulk Add Locations Modal" at bounding box center [507, 183] width 365 height 27
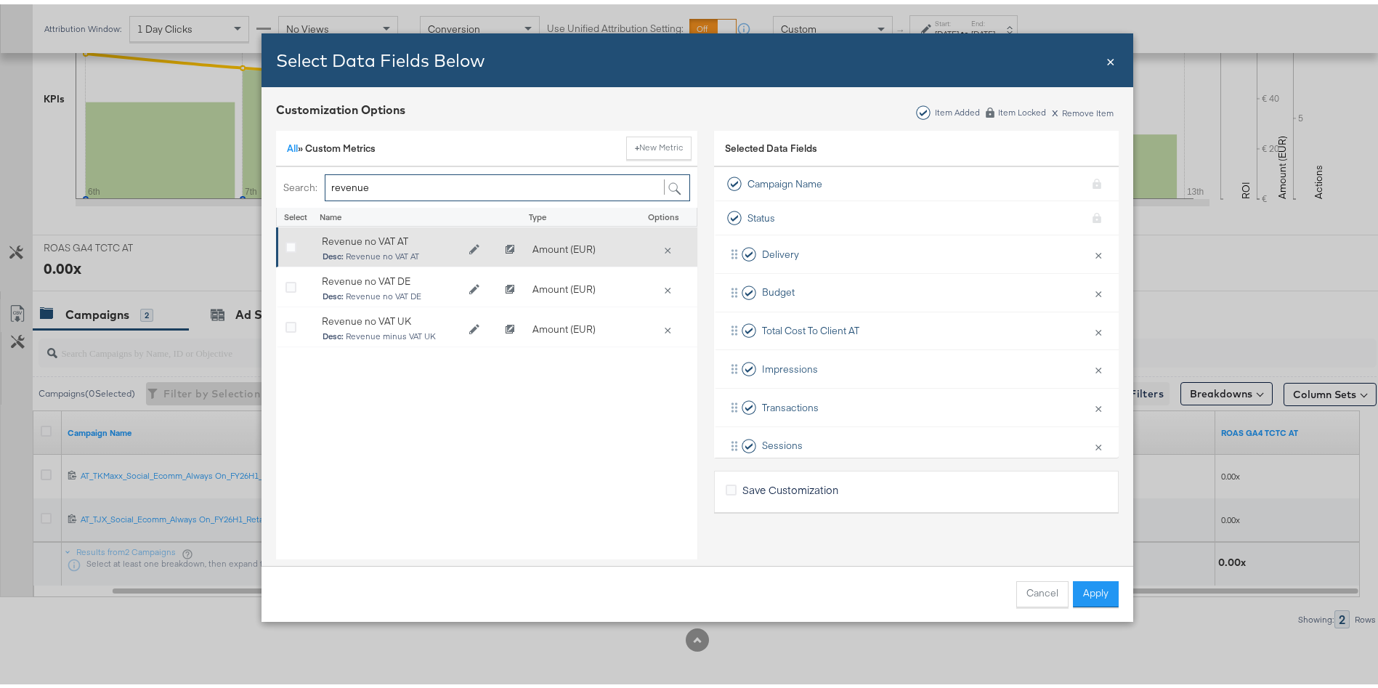
type input "revenue"
click at [395, 235] on div "Revenue no VAT AT" at bounding box center [391, 237] width 138 height 14
click at [285, 242] on icon "Bulk Add Locations Modal" at bounding box center [290, 243] width 11 height 11
click at [0, 0] on input "Bulk Add Locations Modal" at bounding box center [0, 0] width 0 height 0
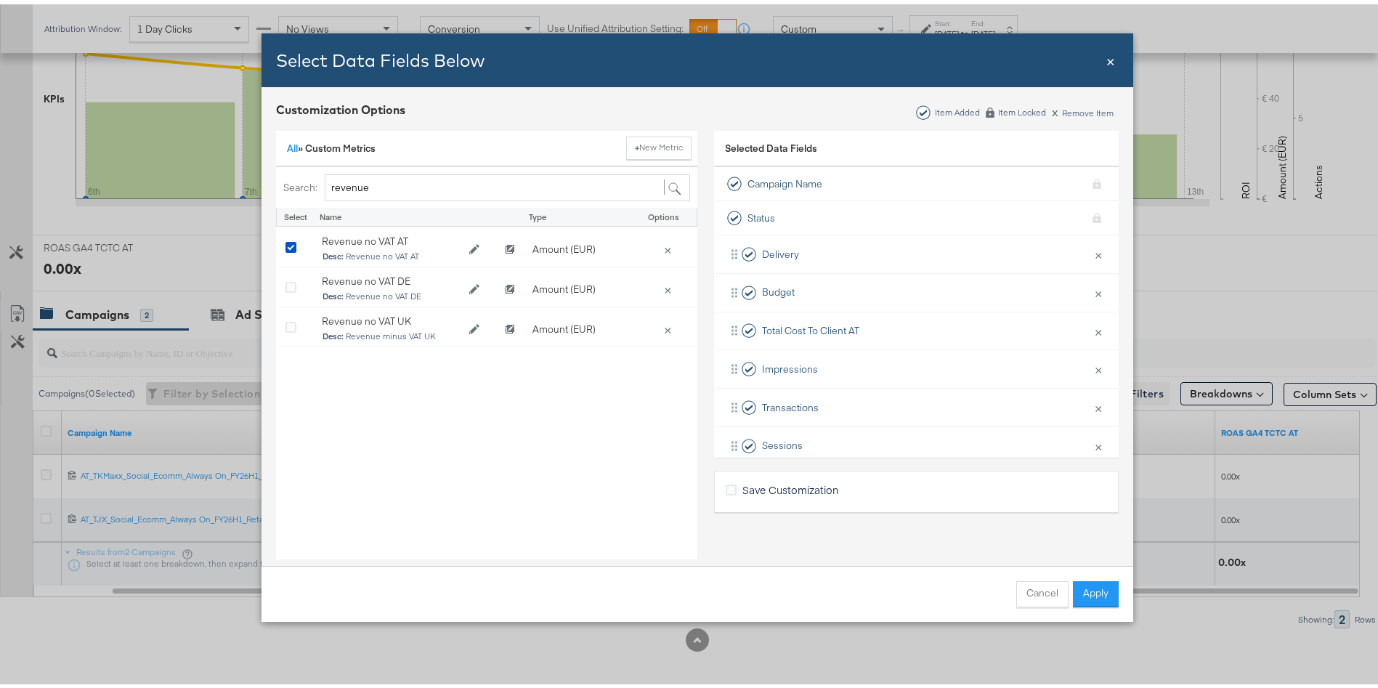
click at [1114, 584] on div "Cancel Apply" at bounding box center [697, 589] width 872 height 56
click at [1095, 588] on button "Apply" at bounding box center [1096, 590] width 46 height 26
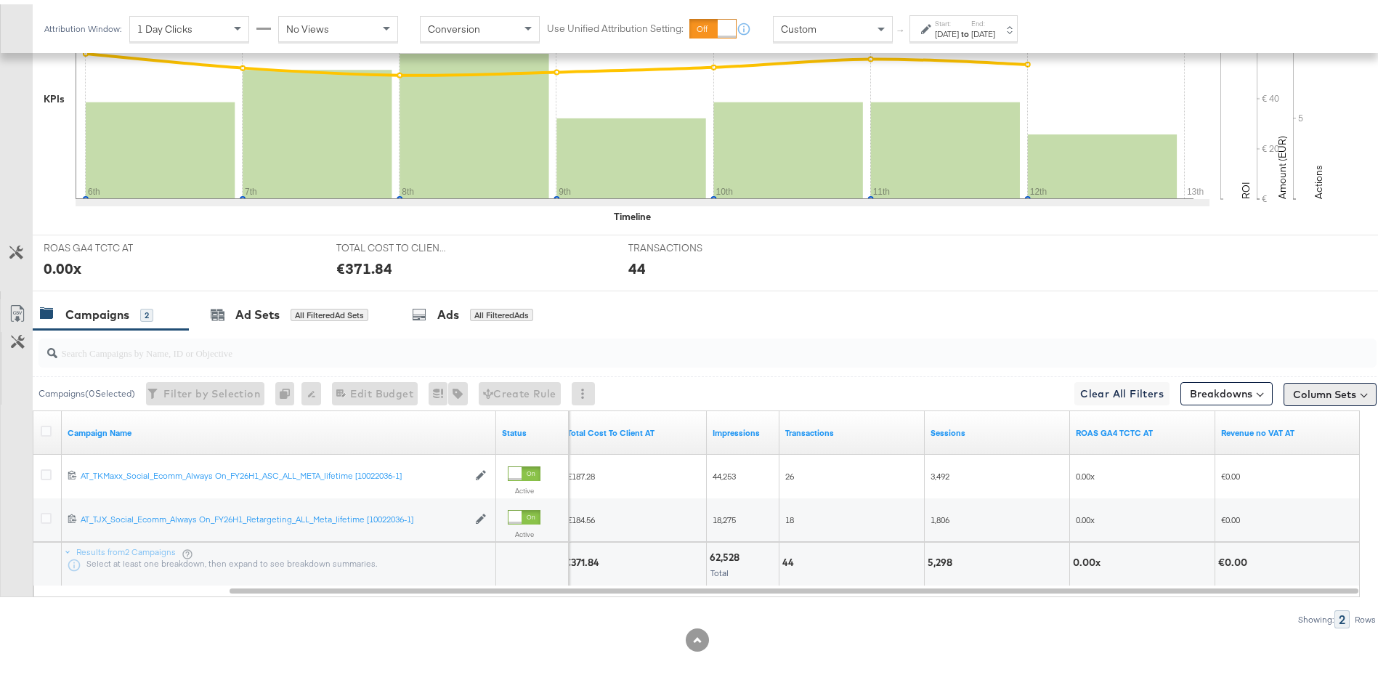
click at [1324, 392] on button "Column Sets" at bounding box center [1329, 389] width 93 height 23
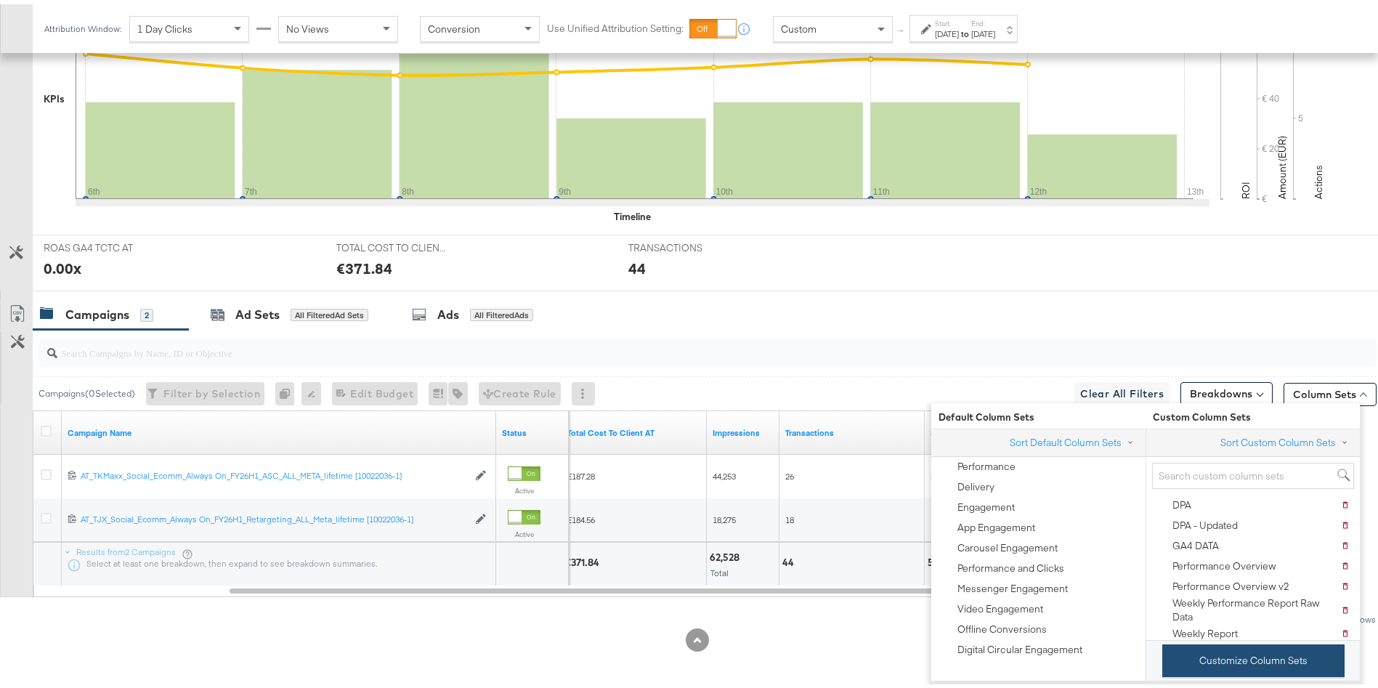
click at [1248, 651] on button "Customize Column Sets" at bounding box center [1253, 656] width 182 height 33
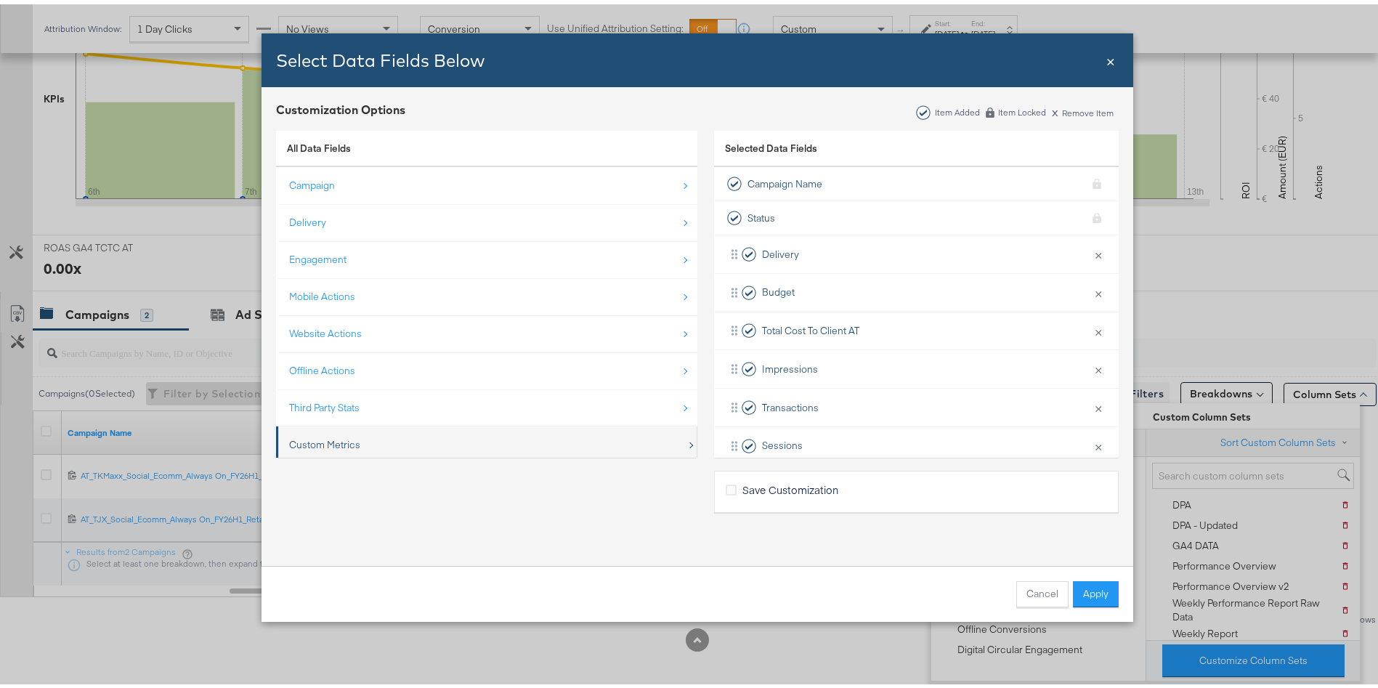
scroll to position [21, 0]
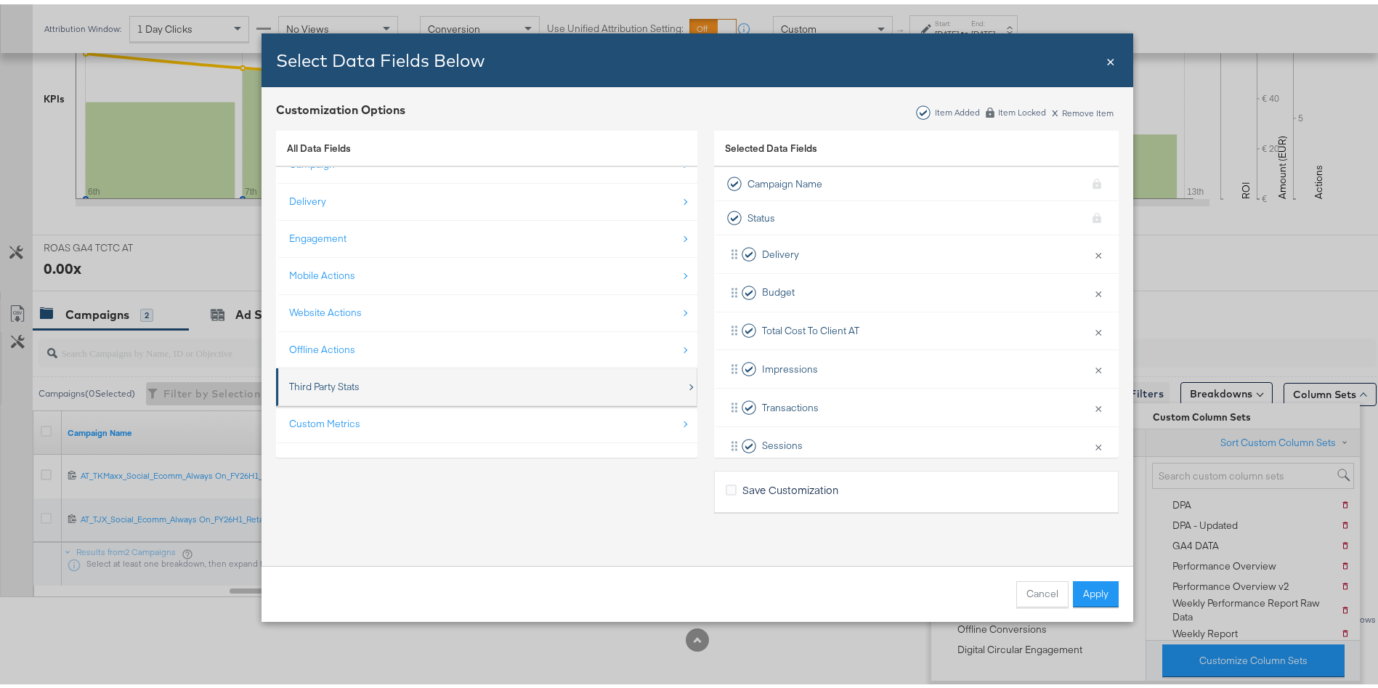
click at [326, 378] on div "Third Party Stats" at bounding box center [324, 383] width 70 height 14
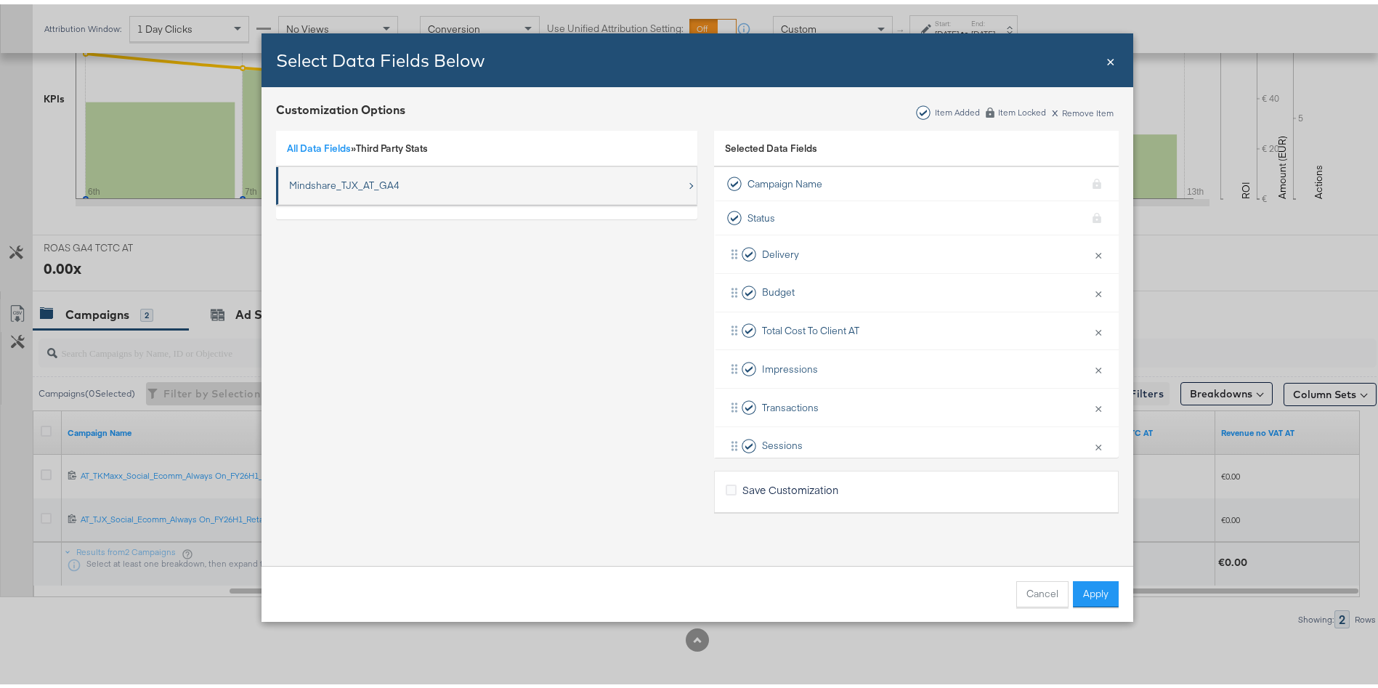
click at [335, 182] on div "Mindshare_TJX_AT_GA4" at bounding box center [344, 181] width 110 height 14
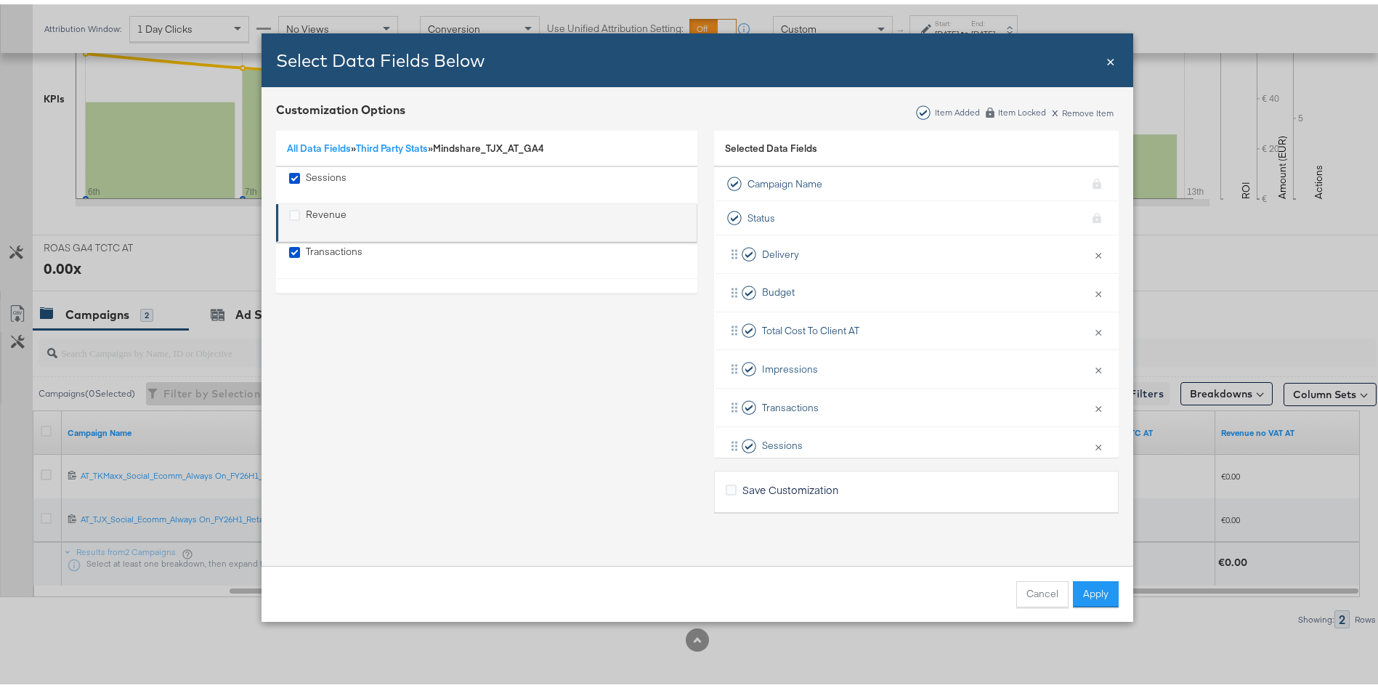
click at [307, 208] on div "Revenue" at bounding box center [326, 218] width 41 height 30
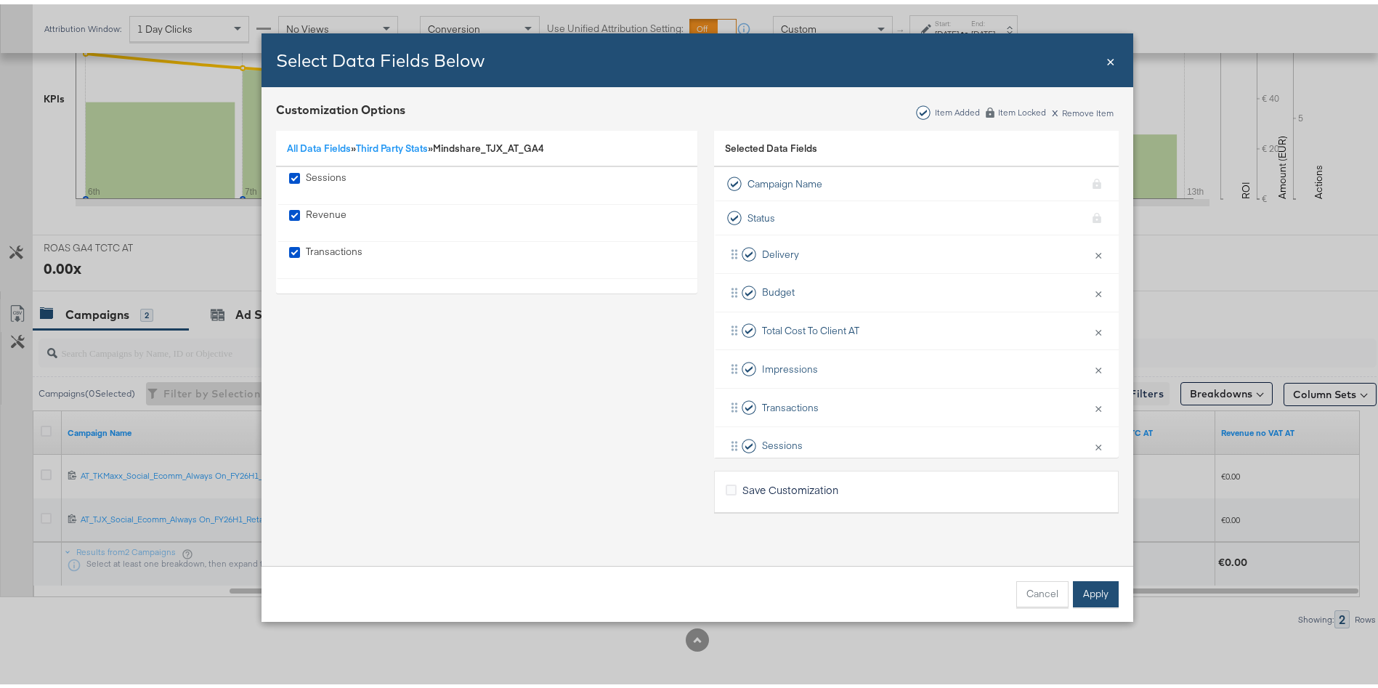
click at [1088, 596] on button "Apply" at bounding box center [1096, 590] width 46 height 26
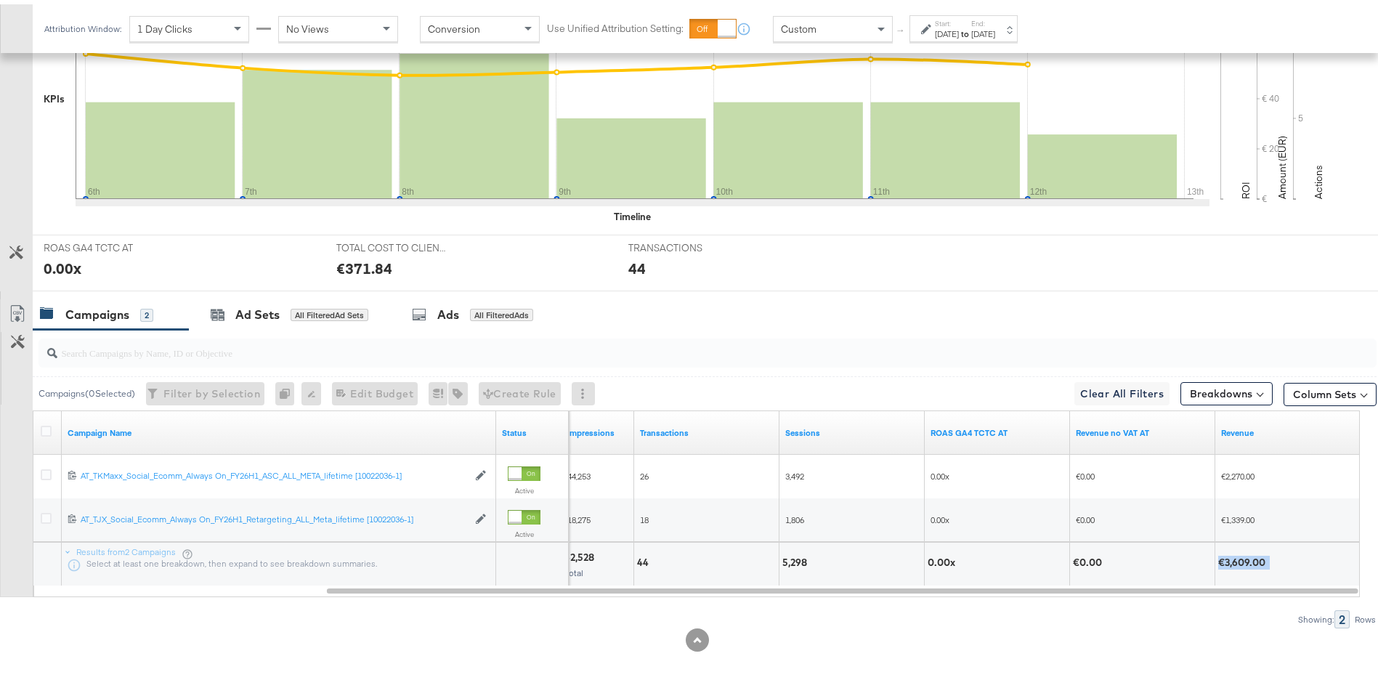
drag, startPoint x: 1249, startPoint y: 555, endPoint x: 1206, endPoint y: 556, distance: 43.6
click at [1206, 556] on div "62,528 Total 44 5,298 0.00x €0.00 €3,609.00" at bounding box center [779, 560] width 1162 height 44
copy div "€3,609.00"
click at [938, 25] on div "Jul 6th 2025" at bounding box center [947, 30] width 24 height 12
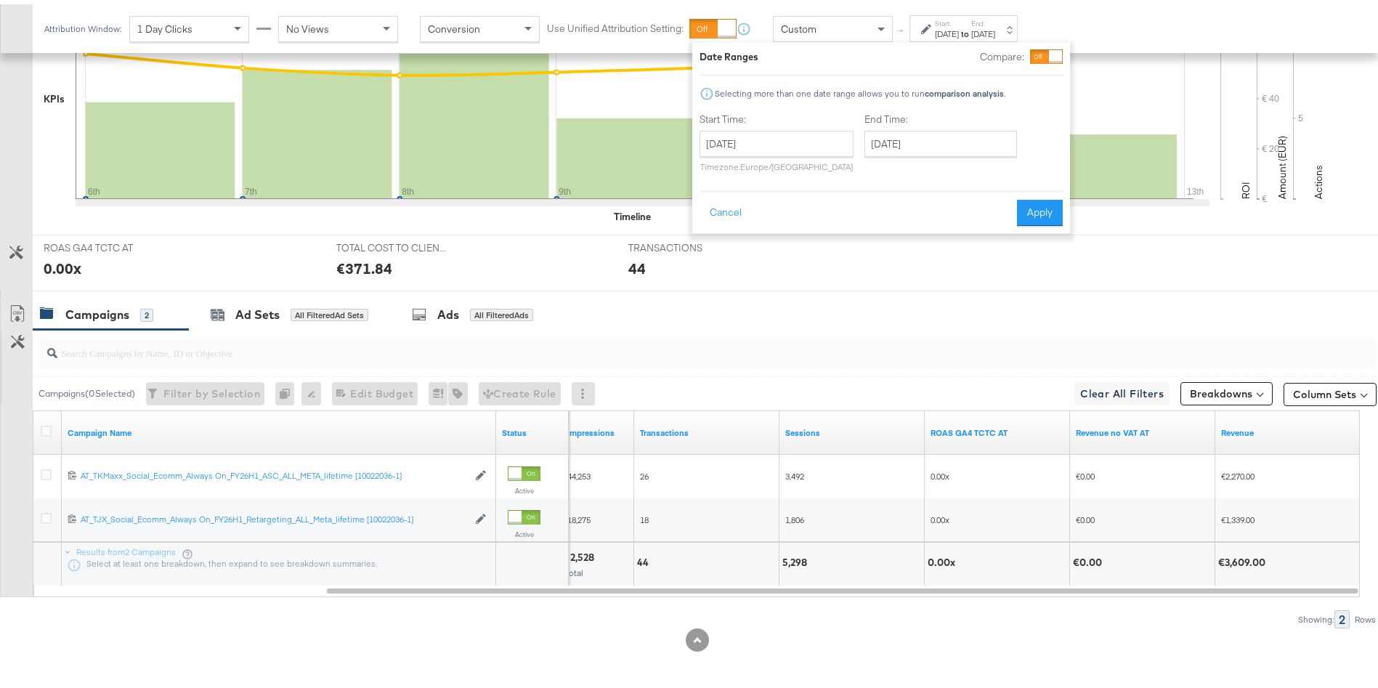
click at [726, 155] on div "July 6th 2025 ‹ July 2025 › Su Mo Tu We Th Fr Sa 29 30 1 2 3 4 5 6 7 8 9 10 11 …" at bounding box center [776, 146] width 154 height 41
click at [734, 153] on div "July 6th 2025 ‹ July 2025 › Su Mo Tu We Th Fr Sa 29 30 1 2 3 4 5 6 7 8 9 10 11 …" at bounding box center [776, 146] width 154 height 41
click at [739, 150] on input "July 6th 2025" at bounding box center [776, 139] width 154 height 26
click at [718, 212] on td "29" at bounding box center [716, 213] width 25 height 20
type input "June 29th 2025"
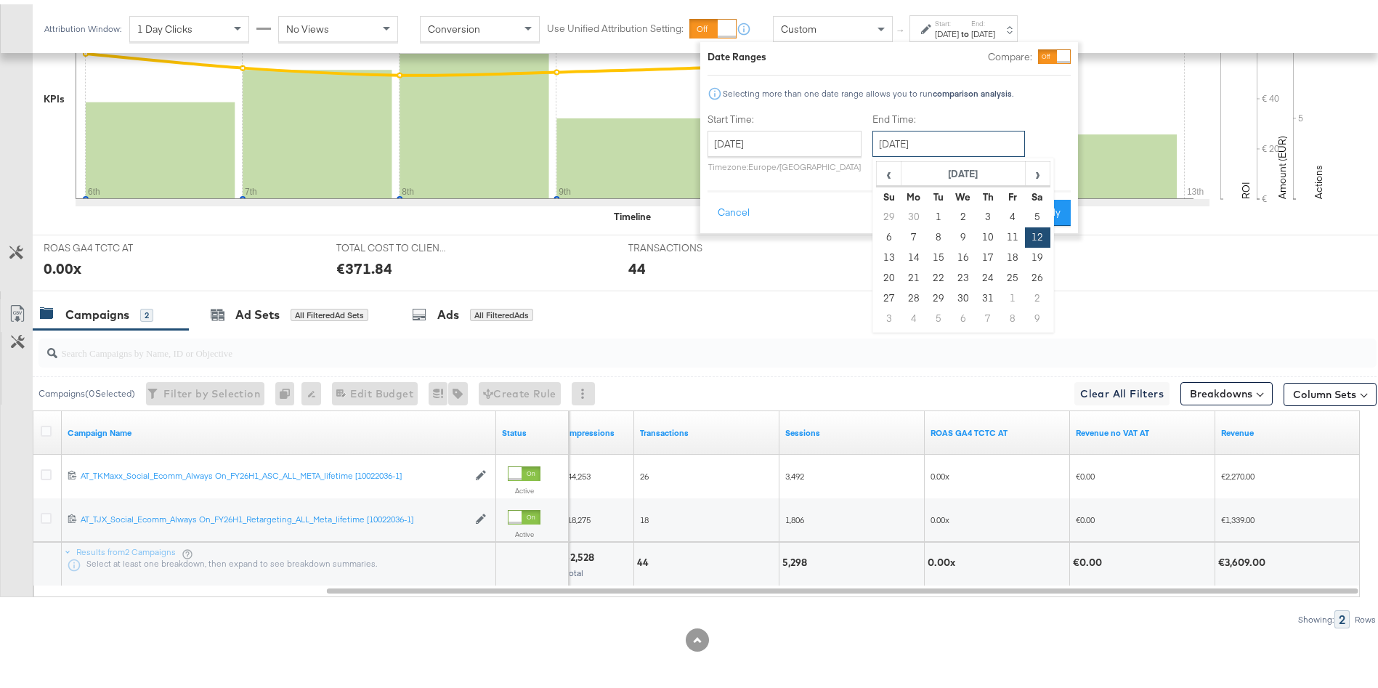
click at [926, 143] on input "July 12th 2025" at bounding box center [948, 139] width 153 height 26
click at [1040, 210] on td "5" at bounding box center [1037, 213] width 25 height 20
type input "July 5th 2025"
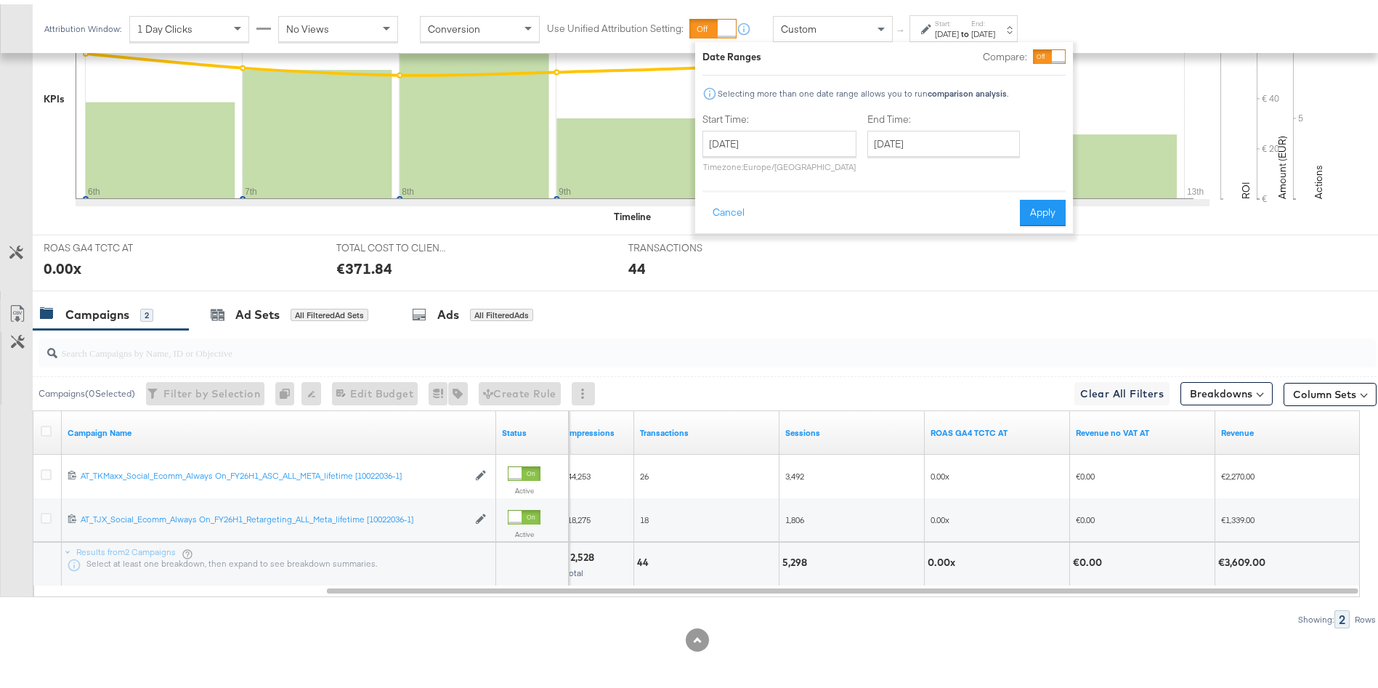
click at [1040, 210] on button "Apply" at bounding box center [1043, 208] width 46 height 26
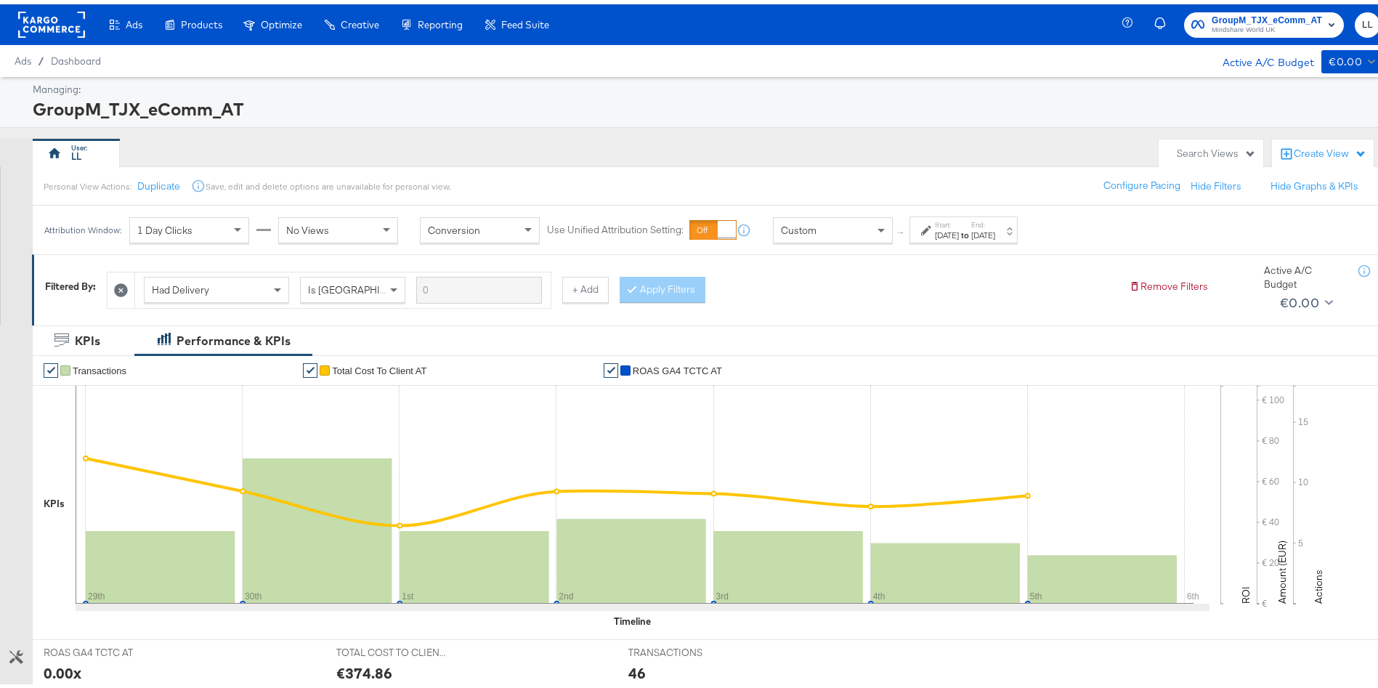
click at [1224, 20] on span "Mindshare World UK" at bounding box center [1267, 26] width 110 height 12
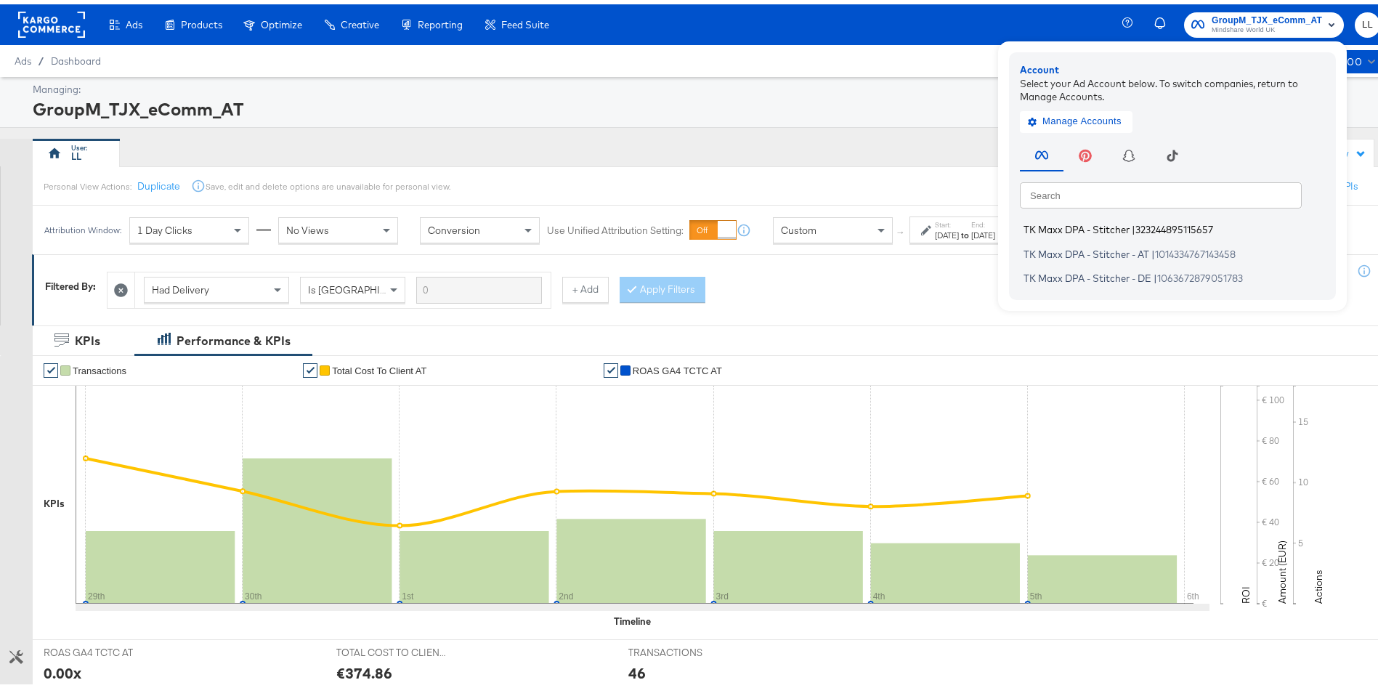
click at [1079, 222] on span "TK Maxx DPA - Stitcher" at bounding box center [1076, 225] width 106 height 12
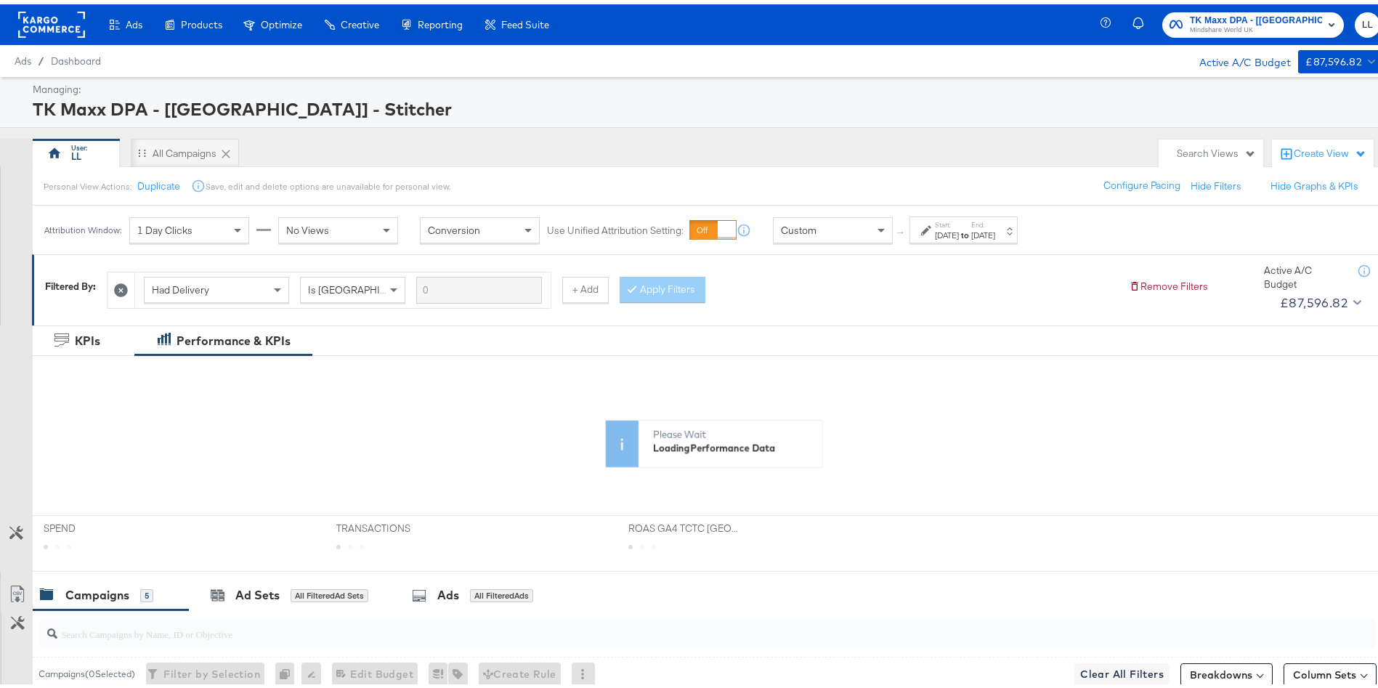
click at [959, 229] on div "[DATE]" at bounding box center [947, 231] width 24 height 12
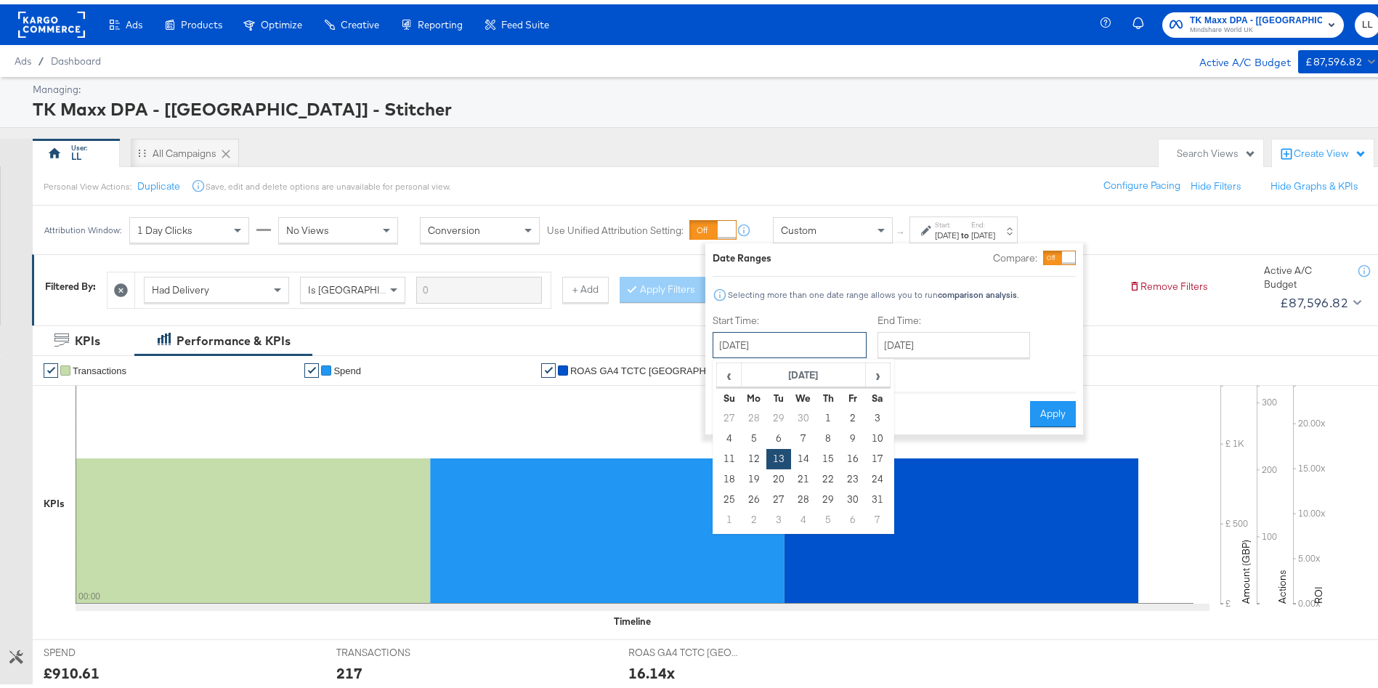
click at [824, 333] on input "[DATE]" at bounding box center [790, 341] width 154 height 26
click at [873, 371] on span "›" at bounding box center [878, 371] width 23 height 22
click at [726, 494] on td "24" at bounding box center [729, 495] width 25 height 20
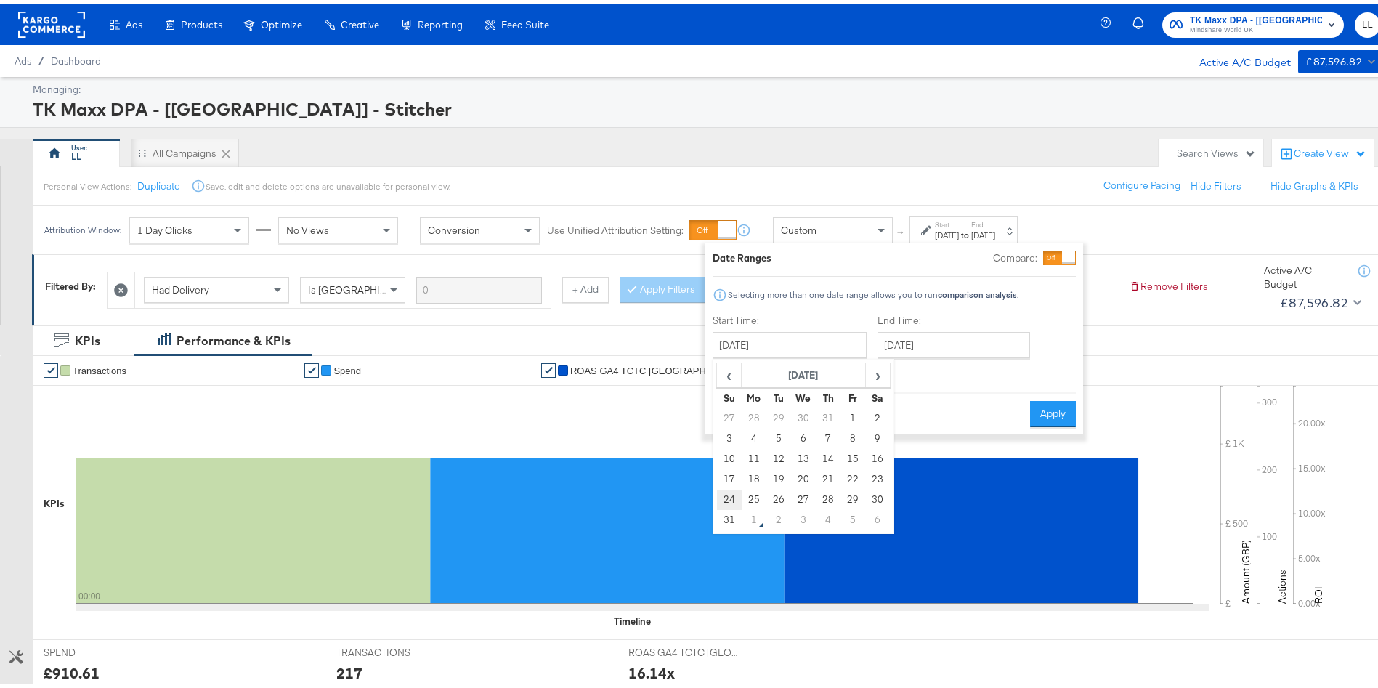
type input "[DATE]"
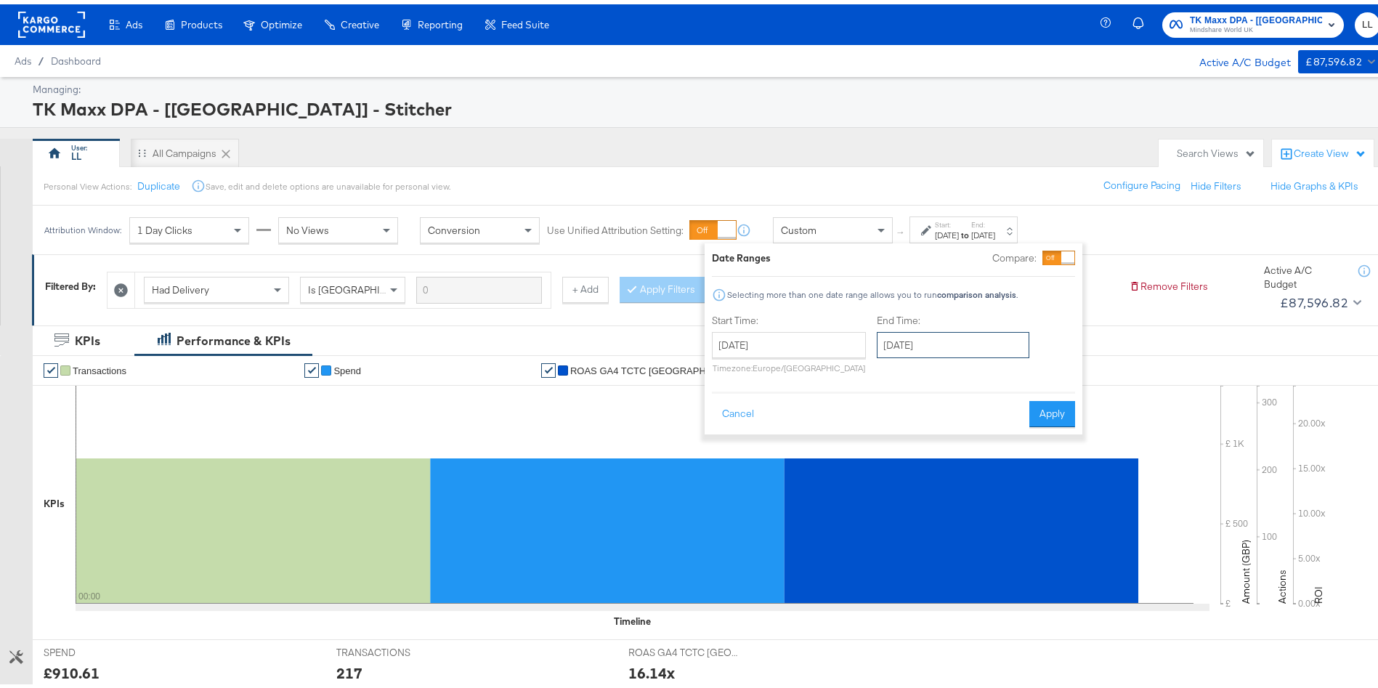
click at [926, 328] on input "[DATE]" at bounding box center [953, 341] width 153 height 26
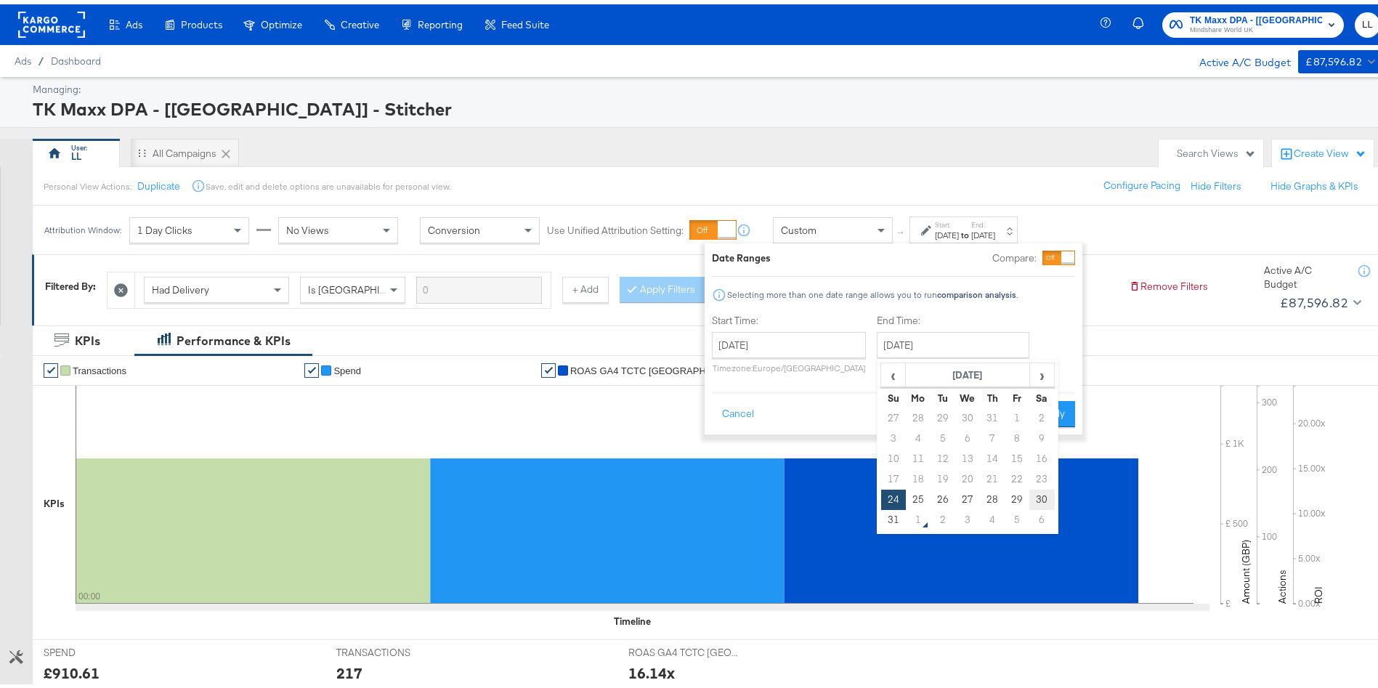
click at [1037, 491] on td "30" at bounding box center [1041, 495] width 25 height 20
type input "[DATE]"
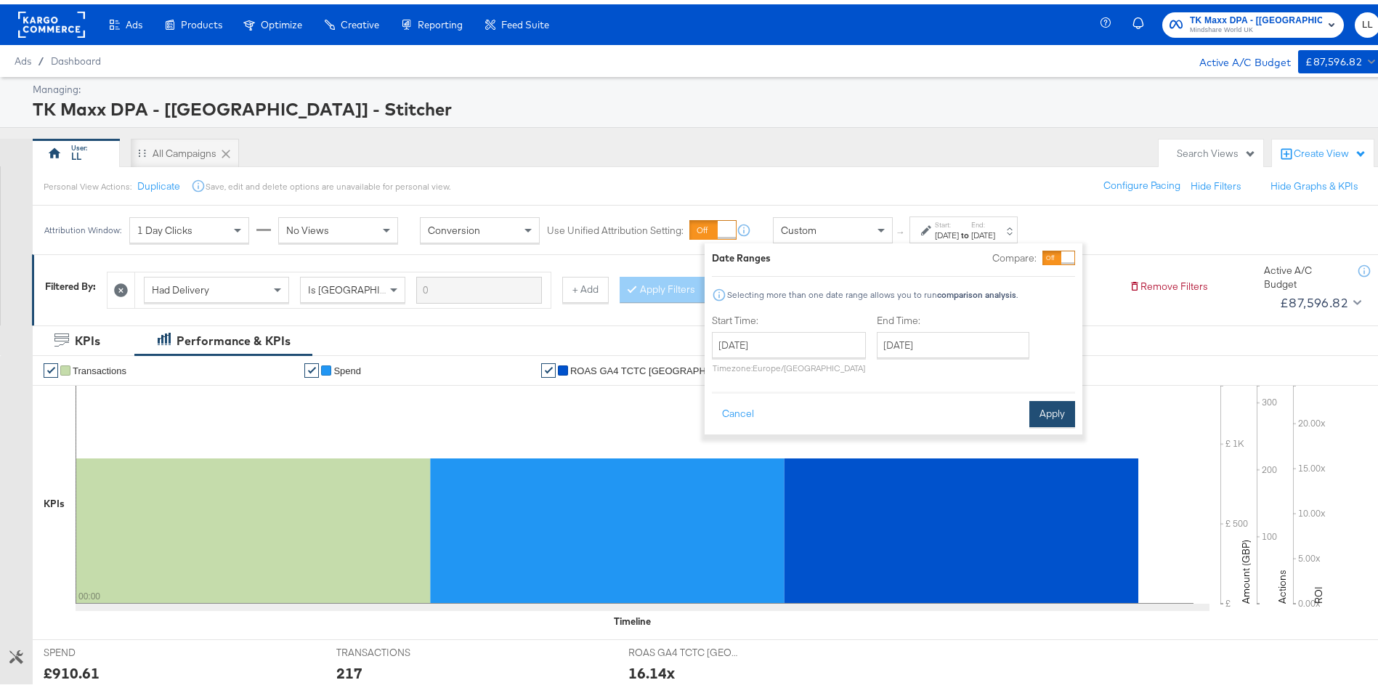
click at [1050, 411] on button "Apply" at bounding box center [1052, 410] width 46 height 26
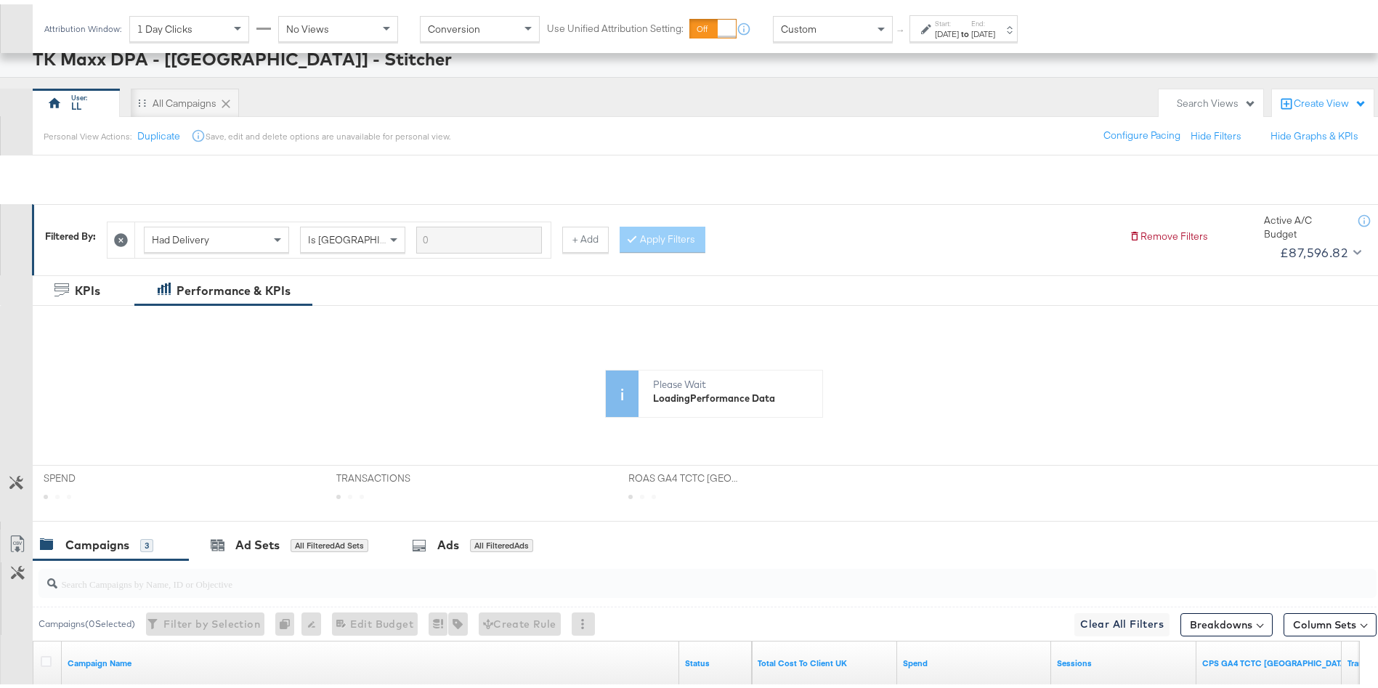
scroll to position [324, 0]
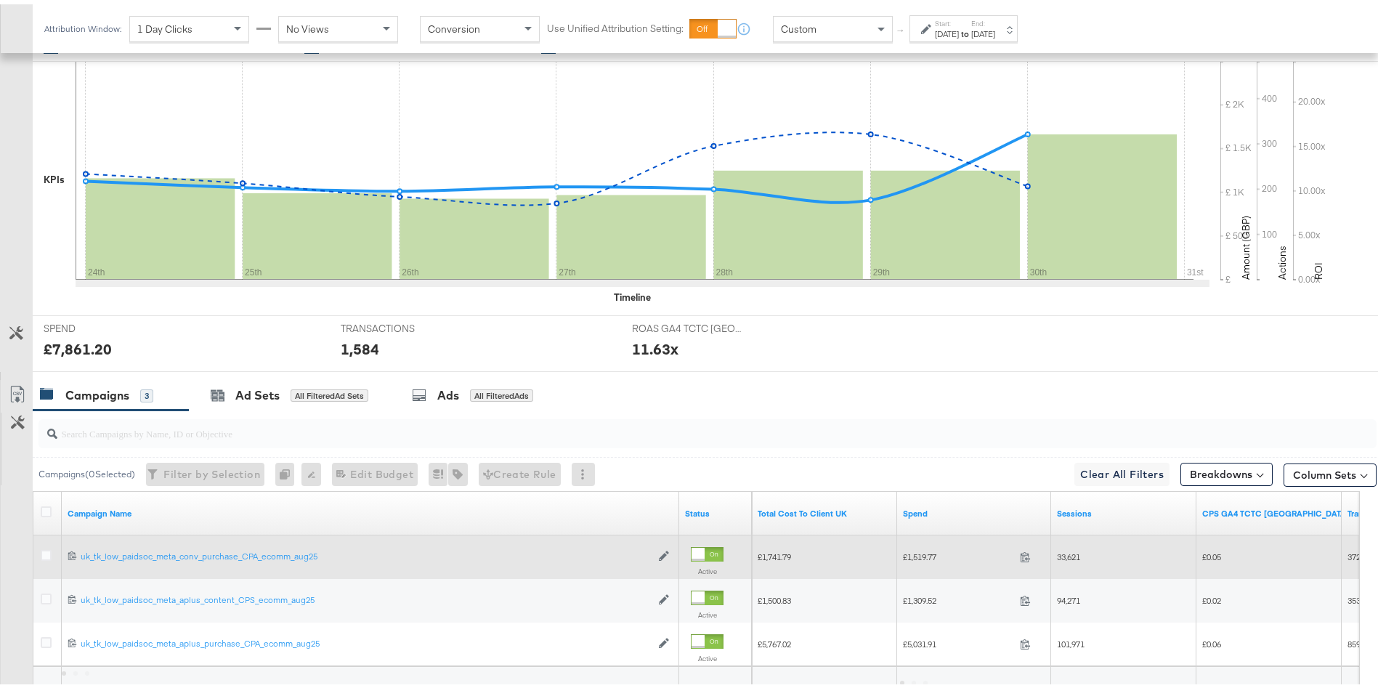
click at [789, 553] on span "£1,741.79" at bounding box center [774, 552] width 33 height 11
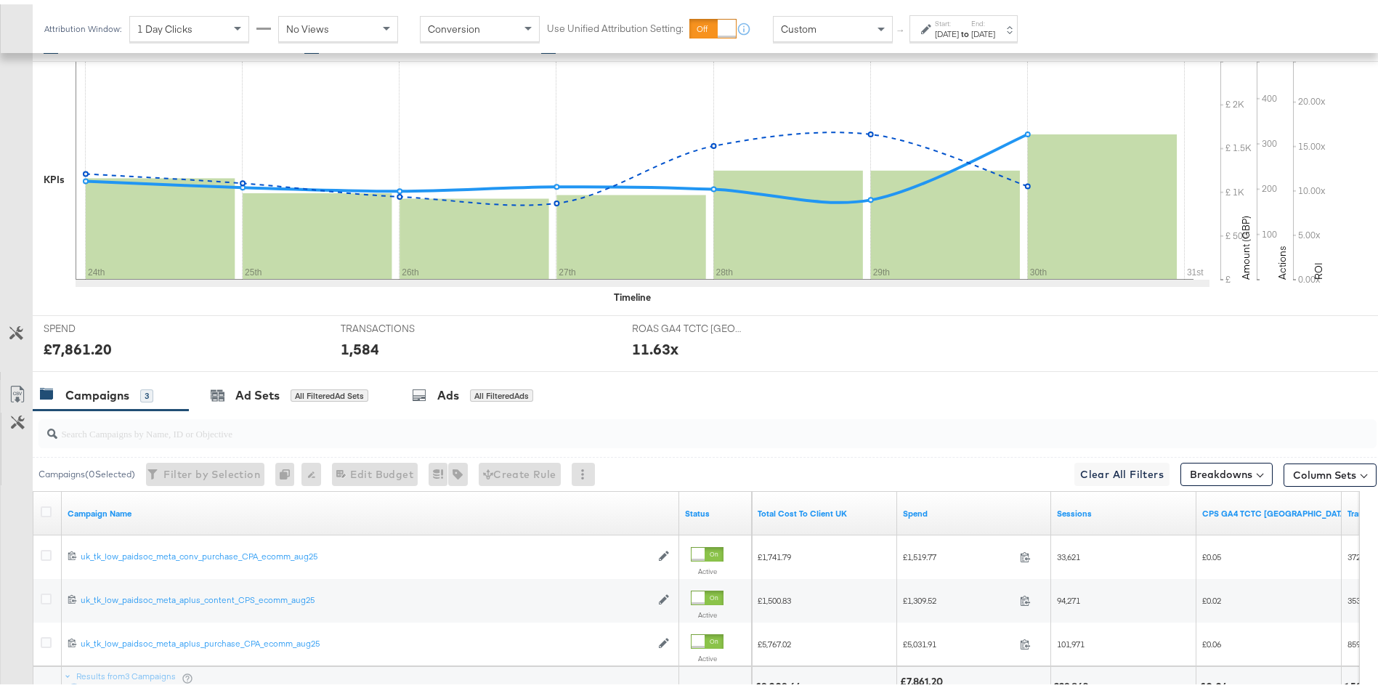
click at [812, 402] on div "Campaigns 3 Ad Sets All Filtered Ad Sets Ads All Filtered Ads" at bounding box center [714, 391] width 1362 height 31
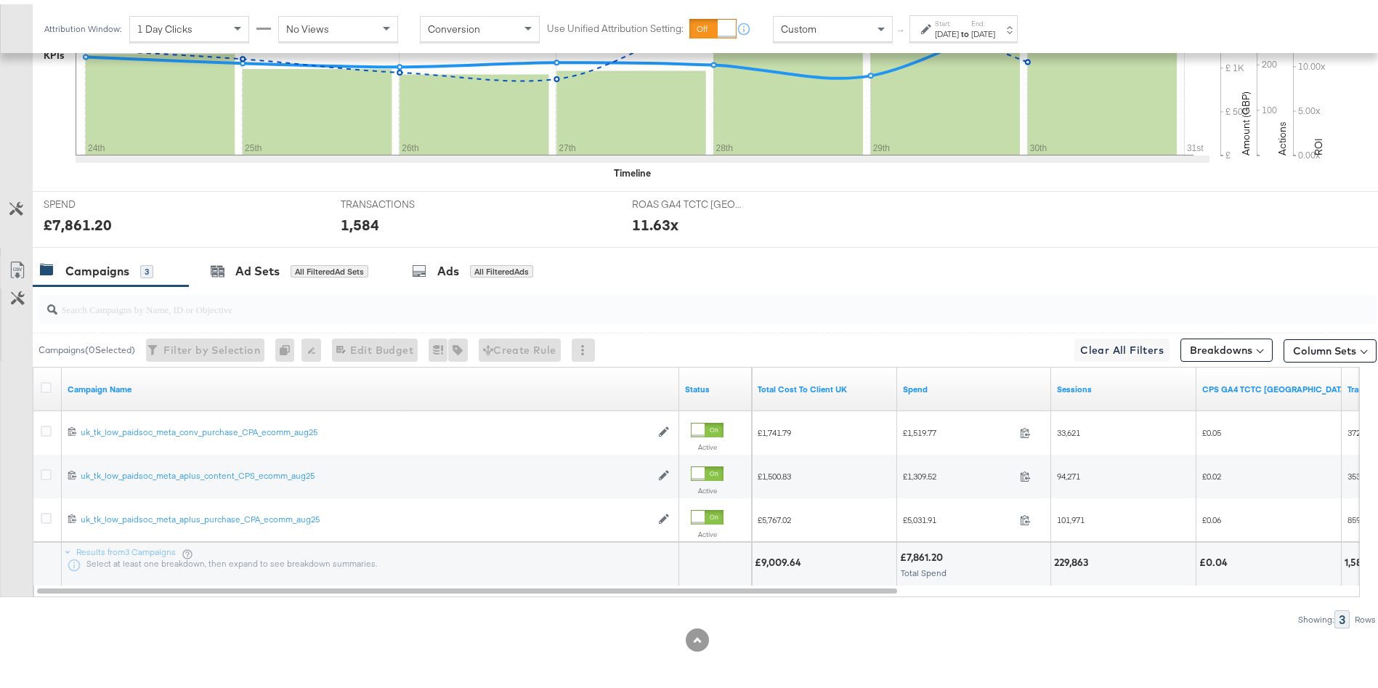
click at [778, 565] on div "£9,009.64" at bounding box center [824, 560] width 145 height 44
copy div "9,009.64"
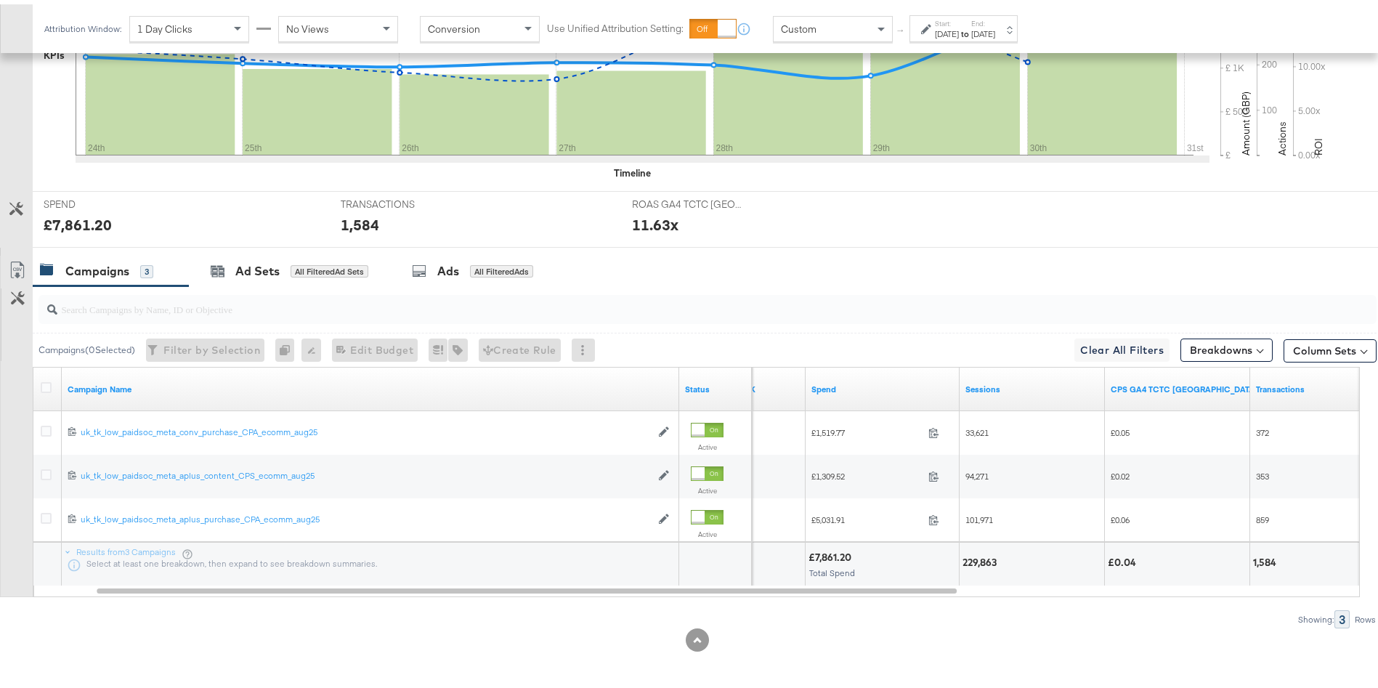
click at [984, 553] on div "229,863" at bounding box center [981, 558] width 38 height 14
copy div "229,863"
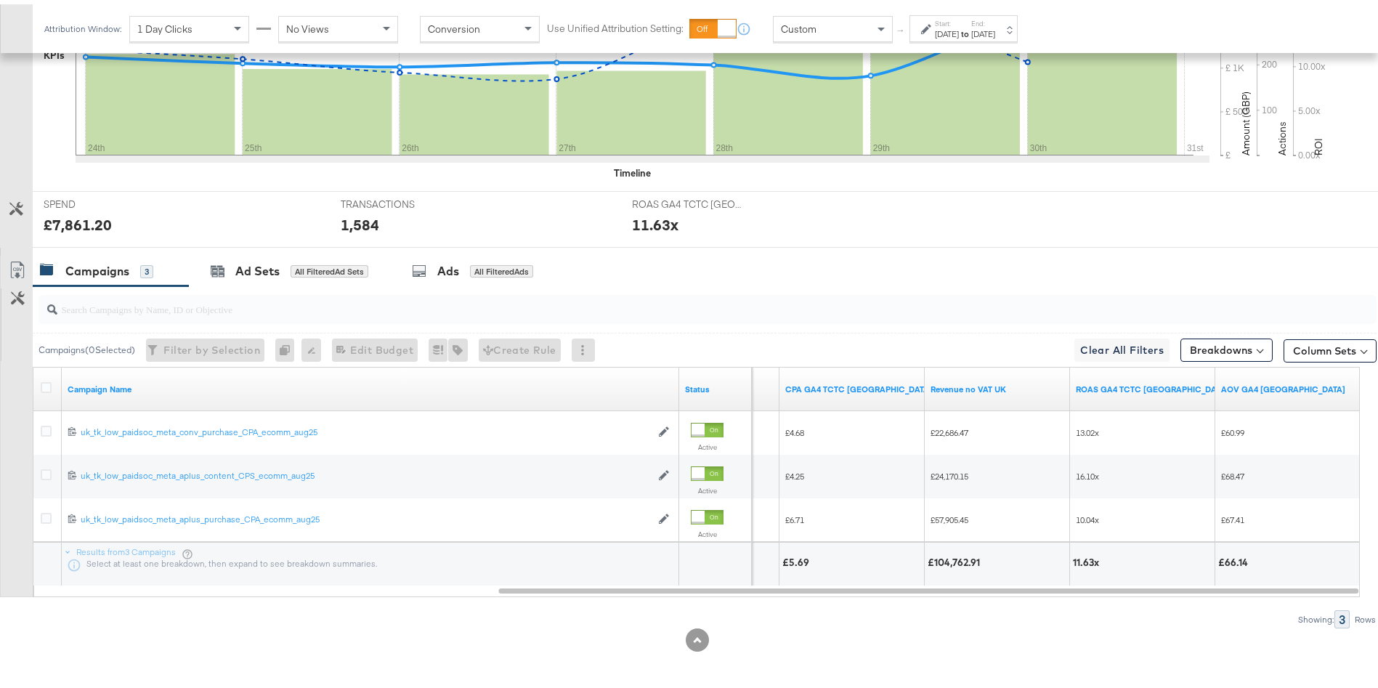
click at [965, 563] on div "£104,762.91" at bounding box center [956, 558] width 57 height 14
copy div "104,762.91"
